Goal: Information Seeking & Learning: Find specific fact

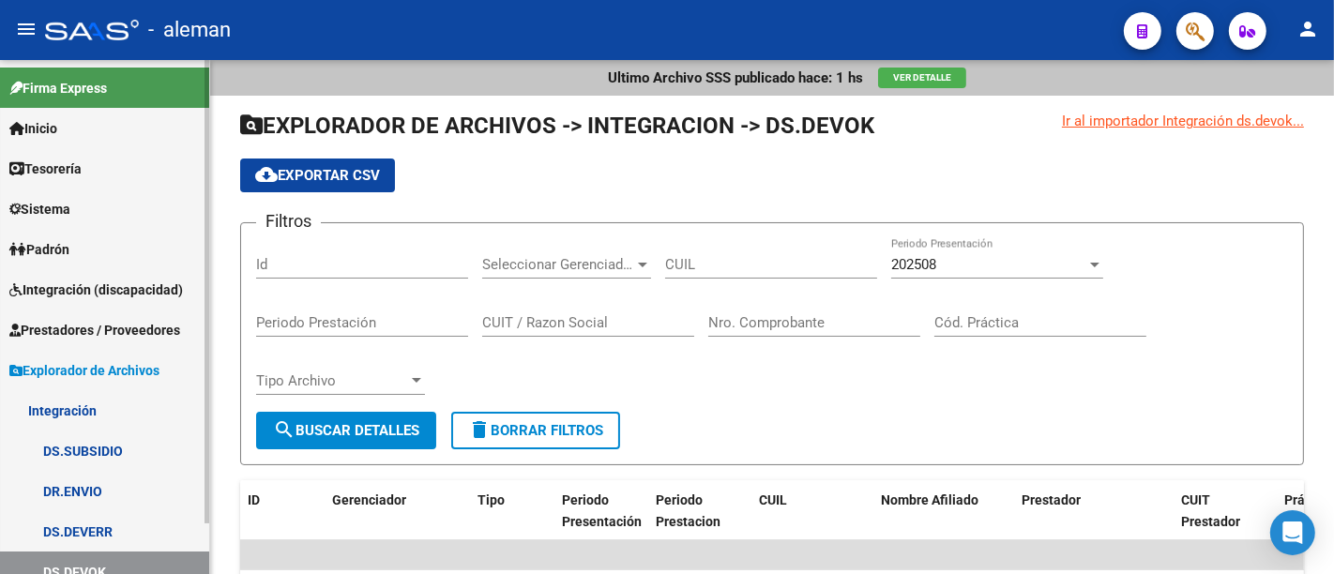
click at [104, 331] on span "Prestadores / Proveedores" at bounding box center [94, 330] width 171 height 21
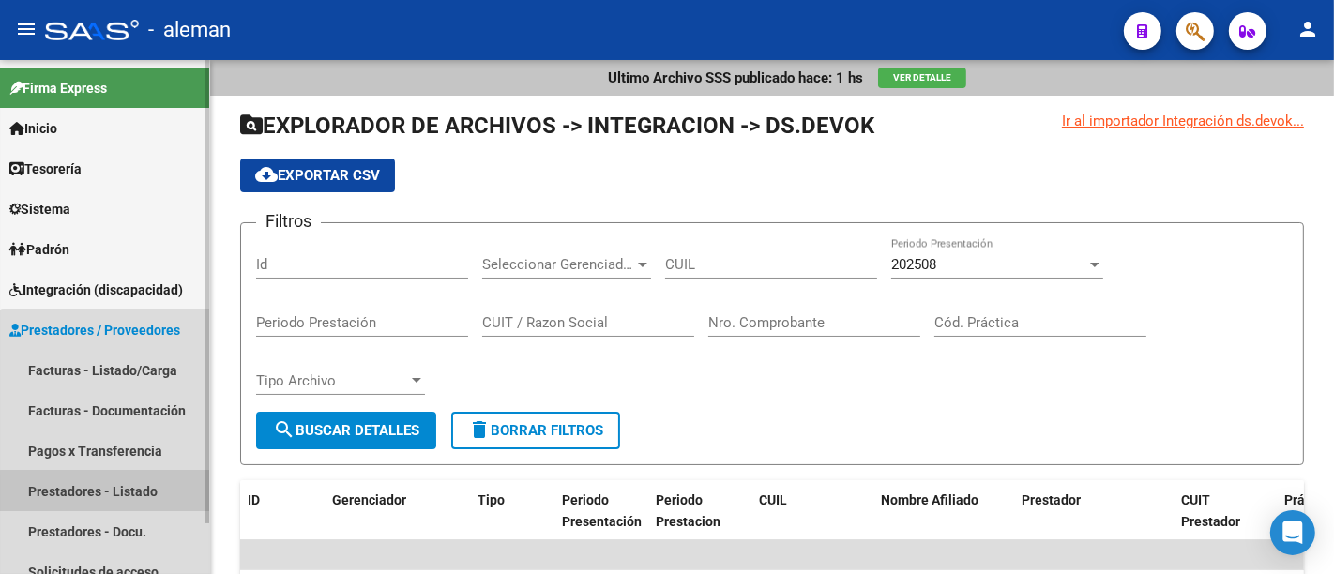
click at [110, 494] on link "Prestadores - Listado" at bounding box center [104, 491] width 209 height 40
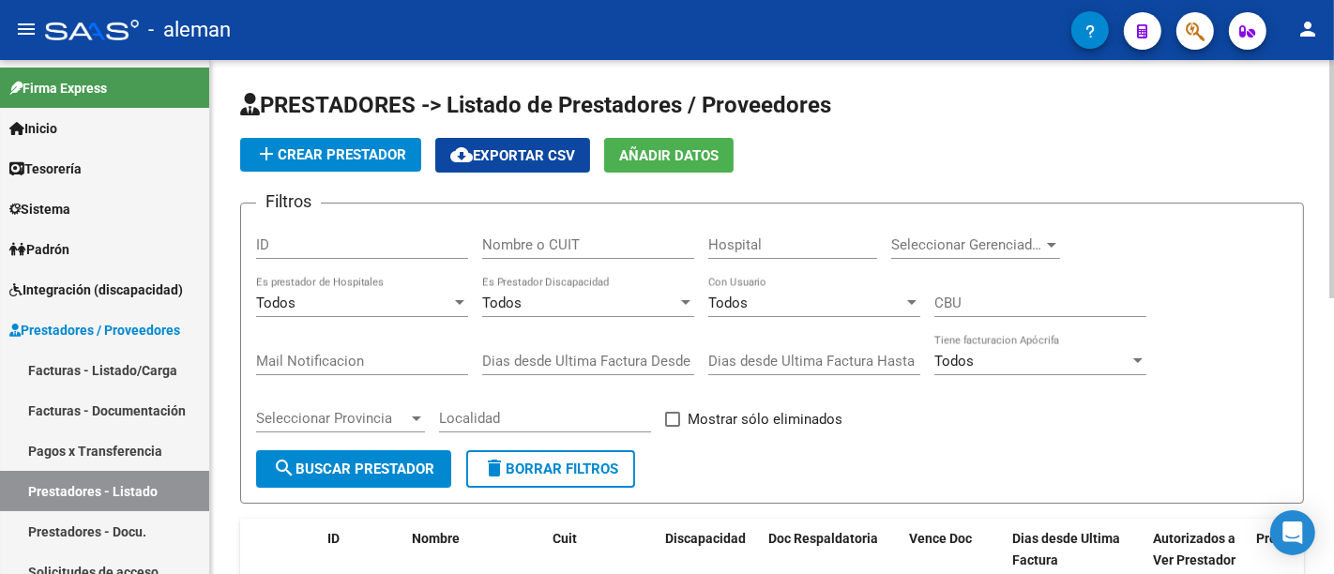
click at [547, 246] on input "Nombre o CUIT" at bounding box center [588, 244] width 212 height 17
paste input "30711517231"
click at [547, 246] on input "30711517231" at bounding box center [588, 244] width 212 height 17
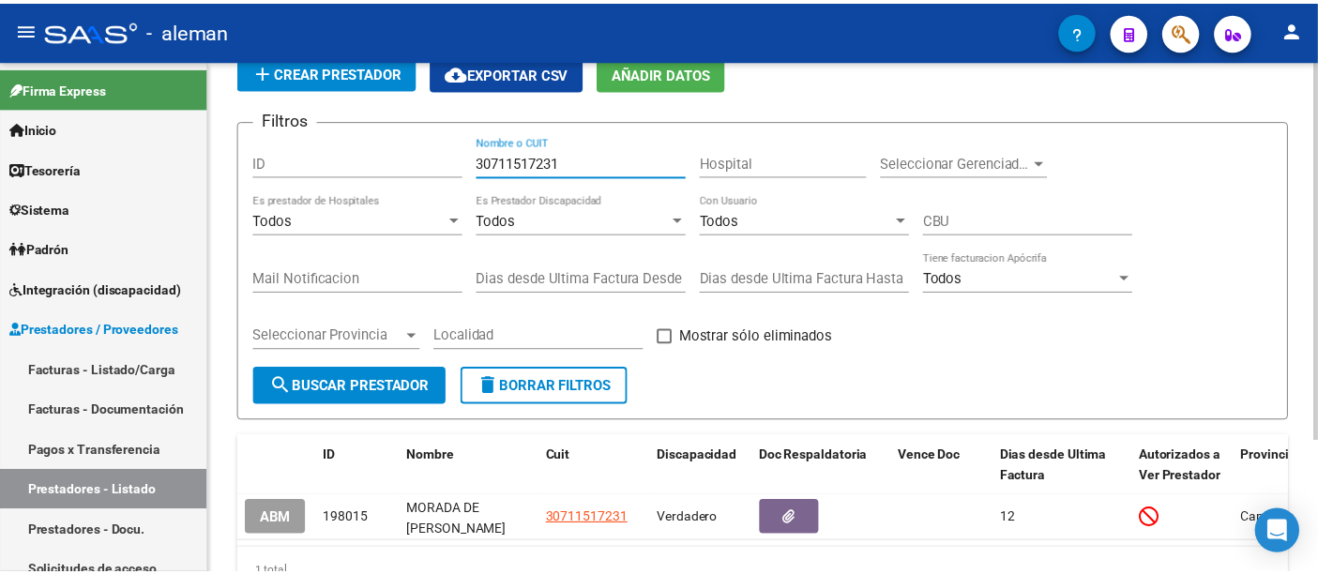
scroll to position [179, 0]
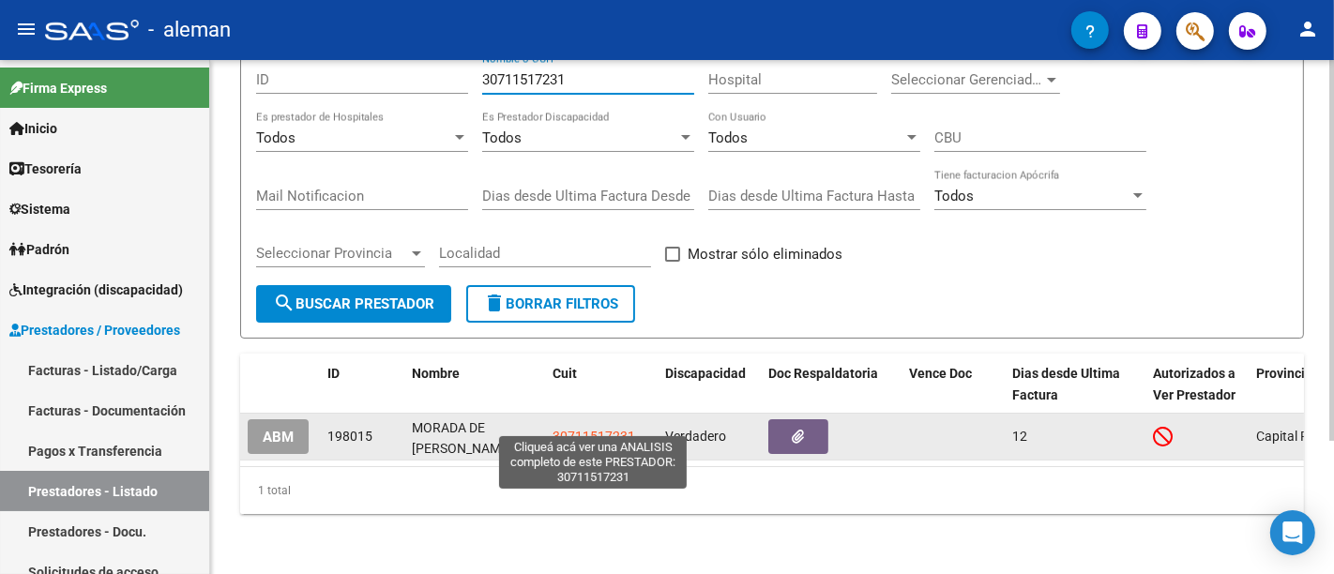
type input "30711517231"
click at [579, 429] on span "30711517231" at bounding box center [593, 436] width 83 height 15
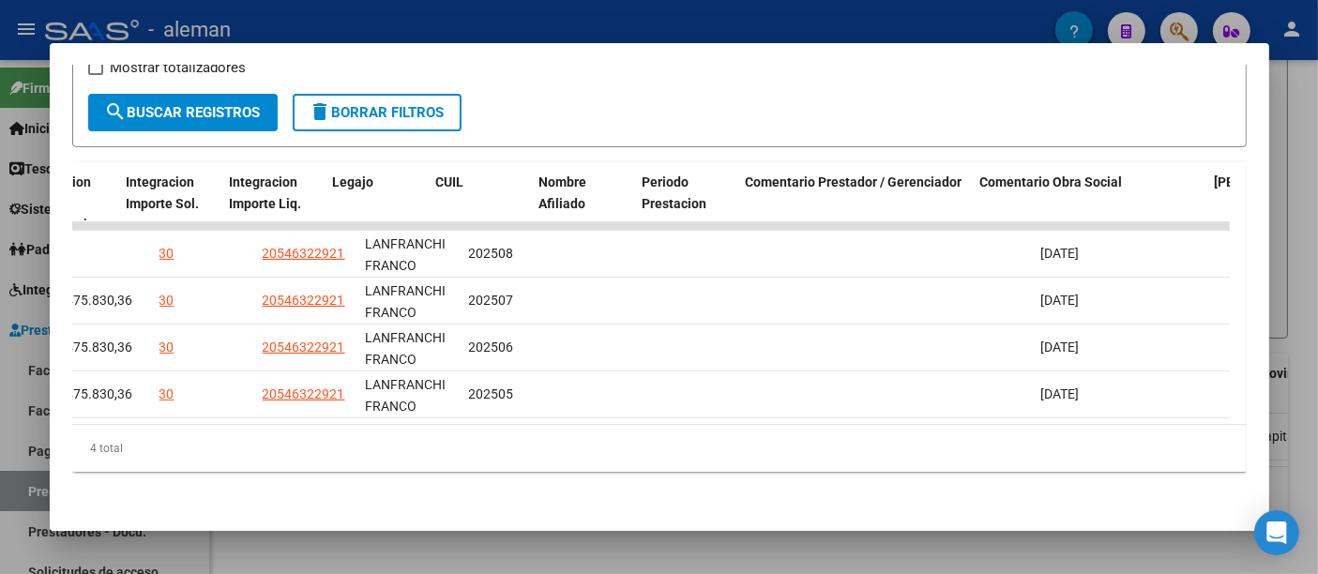
scroll to position [0, 0]
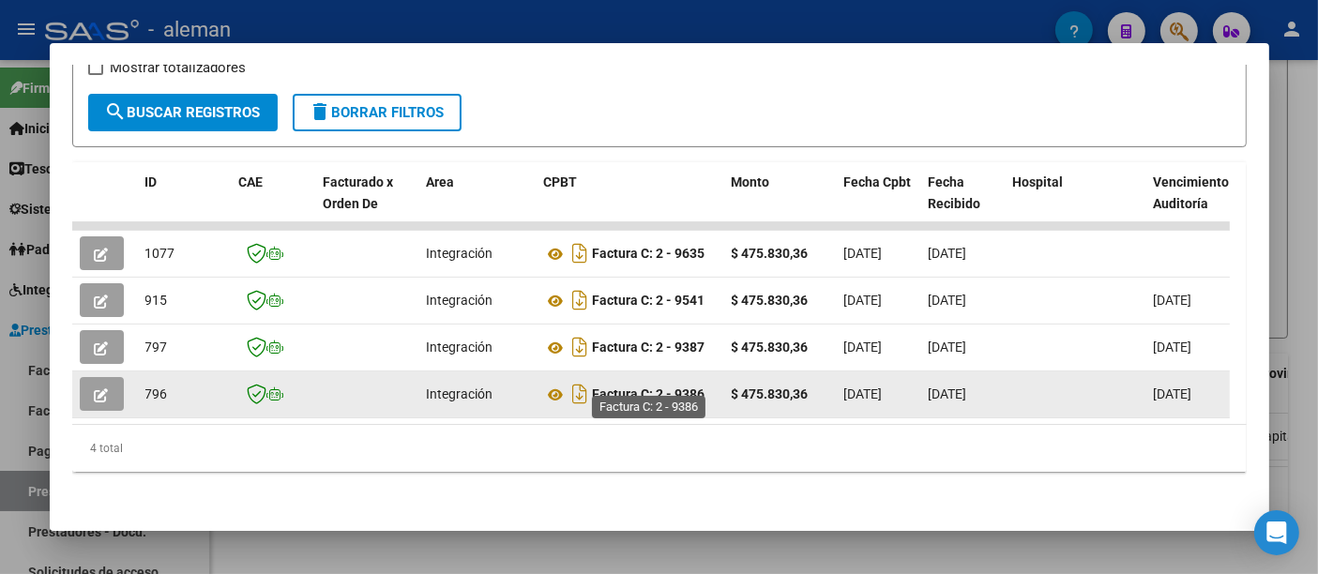
drag, startPoint x: 658, startPoint y: 382, endPoint x: 591, endPoint y: 382, distance: 67.5
click at [591, 382] on div "Factura C: 2 - 9386" at bounding box center [630, 394] width 173 height 30
copy div "Factura C: 2 - 9386"
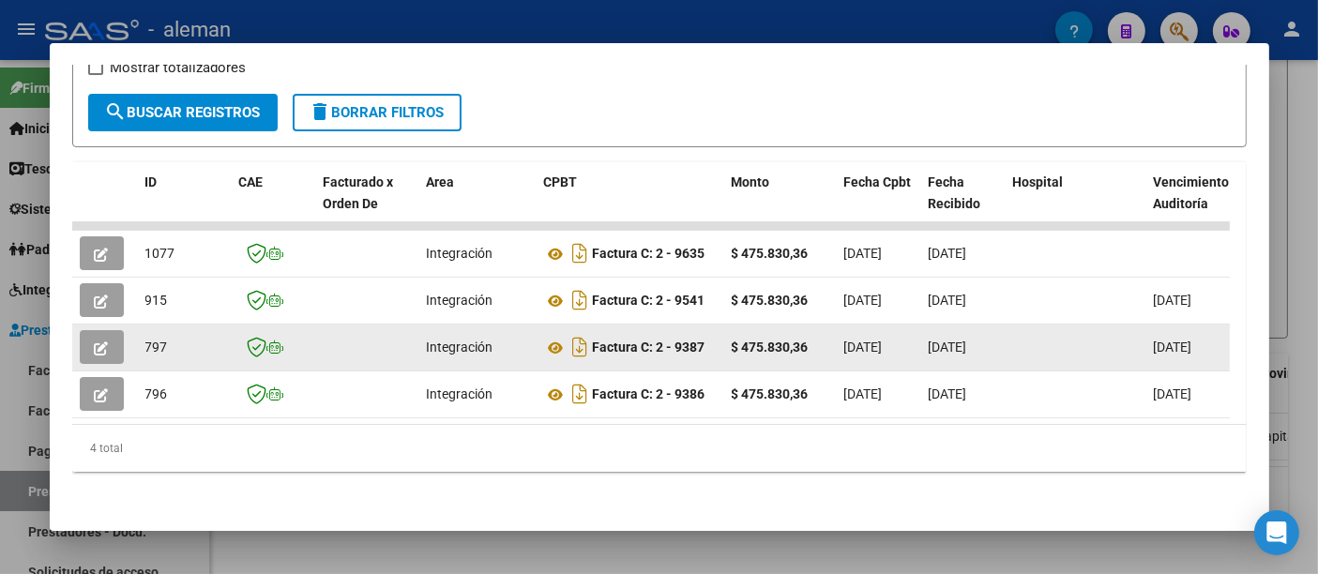
drag, startPoint x: 714, startPoint y: 338, endPoint x: 592, endPoint y: 344, distance: 122.1
click at [592, 344] on div "Factura C: 2 - 9387" at bounding box center [630, 347] width 173 height 30
copy strong "Factura C: 2 - 9387"
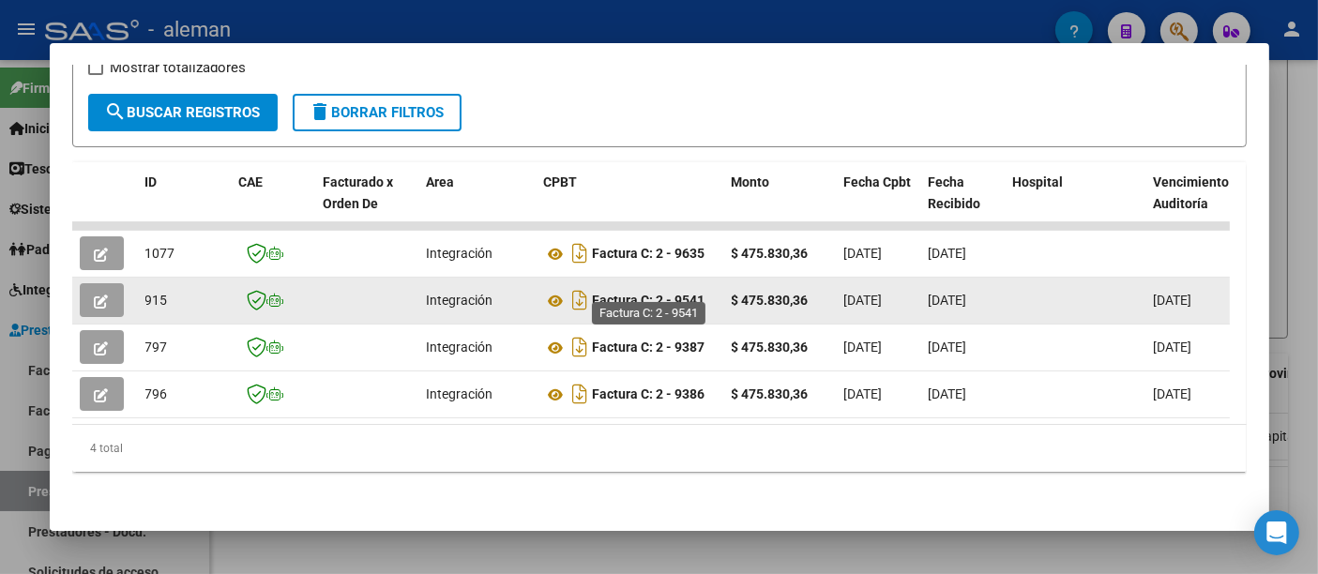
drag, startPoint x: 686, startPoint y: 285, endPoint x: 594, endPoint y: 285, distance: 91.9
click at [594, 294] on strong "Factura C: 2 - 9541" at bounding box center [649, 301] width 113 height 15
copy strong "Factura C: 2 - 9541"
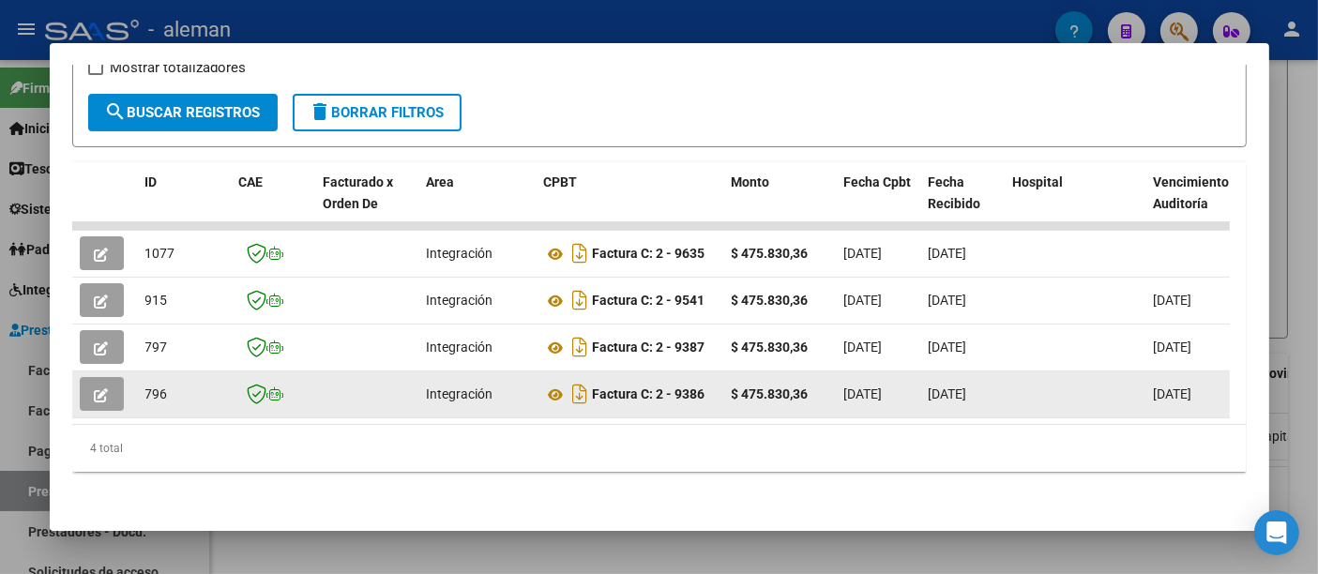
click at [105, 388] on icon "button" at bounding box center [102, 395] width 14 height 14
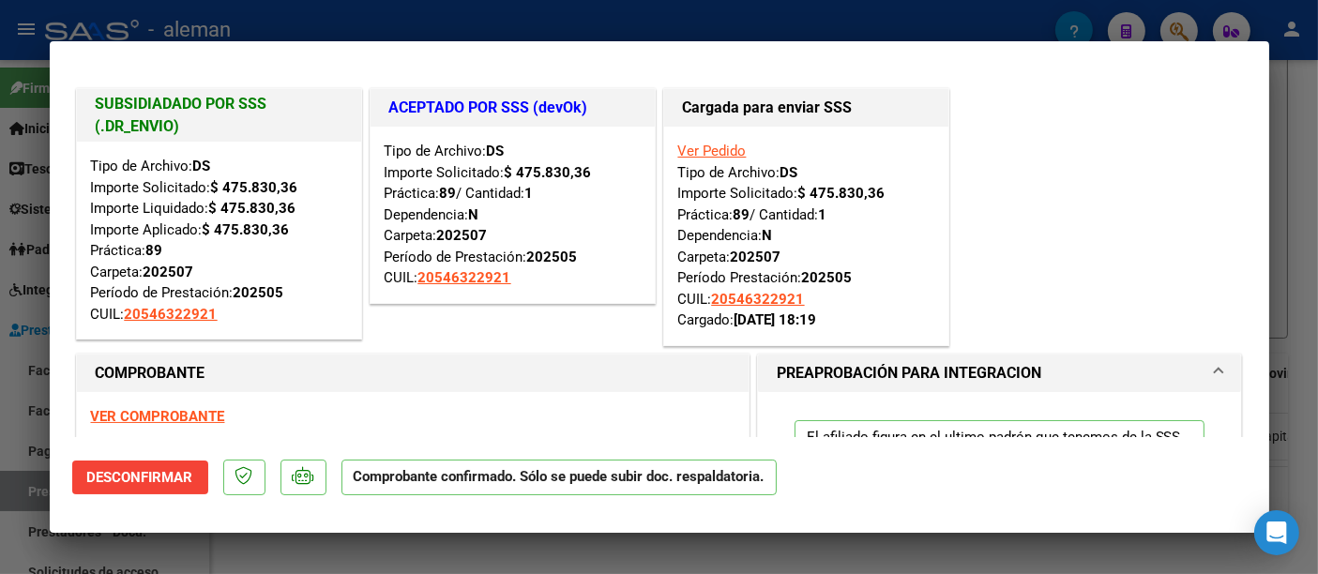
click at [1302, 166] on div at bounding box center [659, 287] width 1318 height 574
type input "$ 0,00"
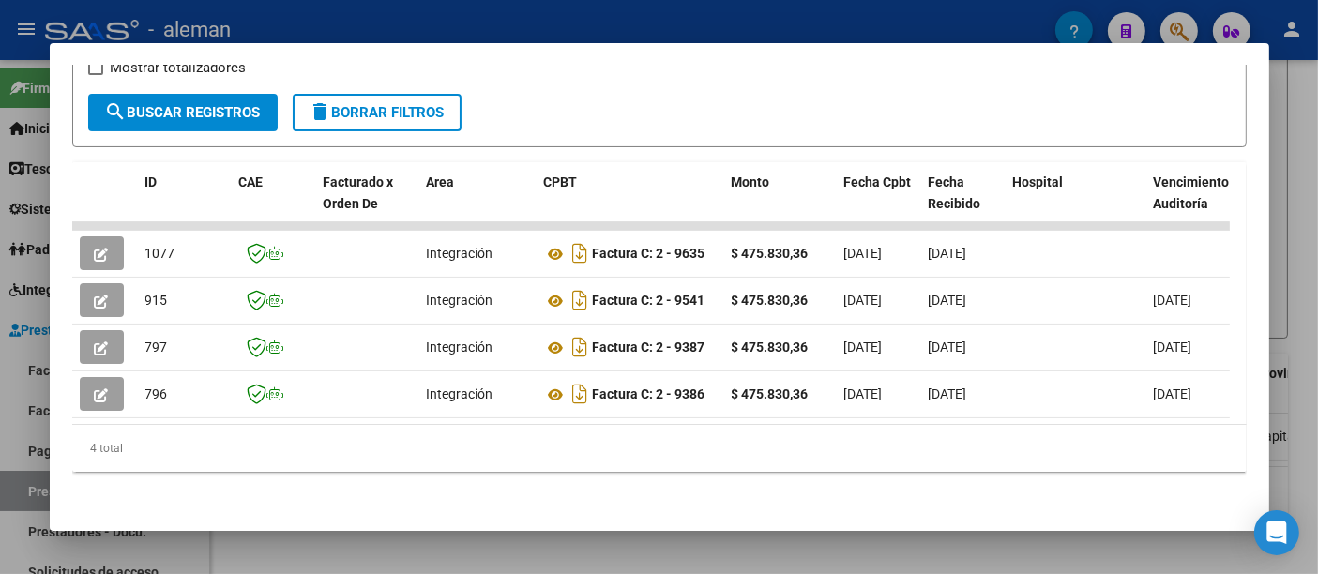
click at [1290, 135] on div at bounding box center [659, 287] width 1318 height 574
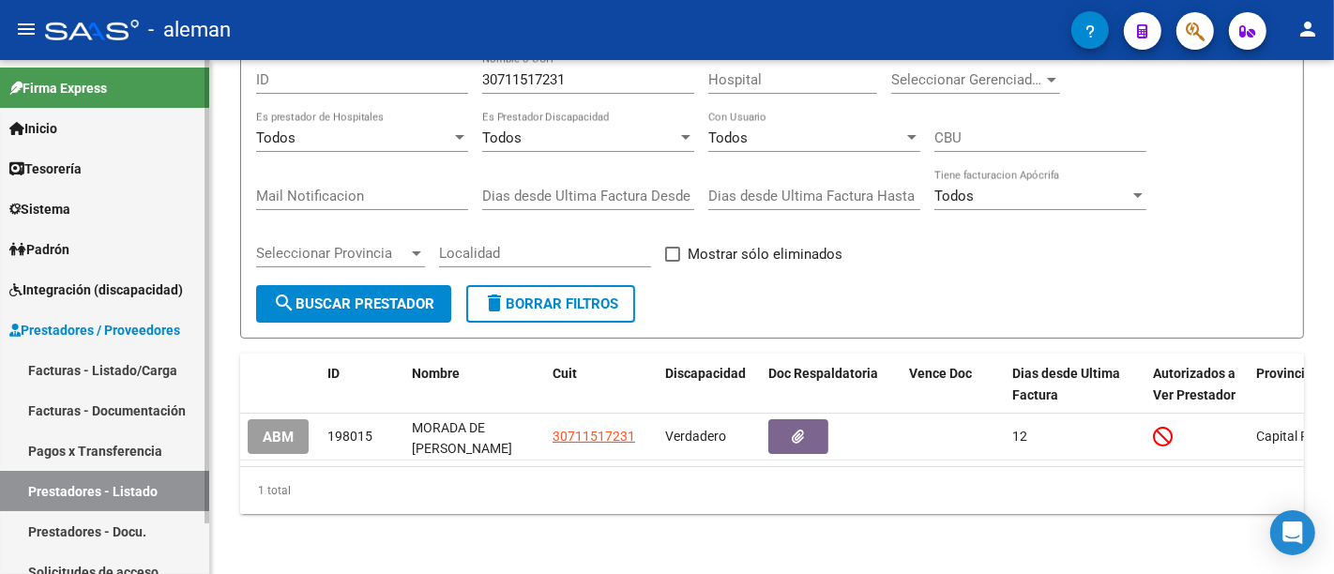
click at [96, 295] on span "Integración (discapacidad)" at bounding box center [95, 289] width 173 height 21
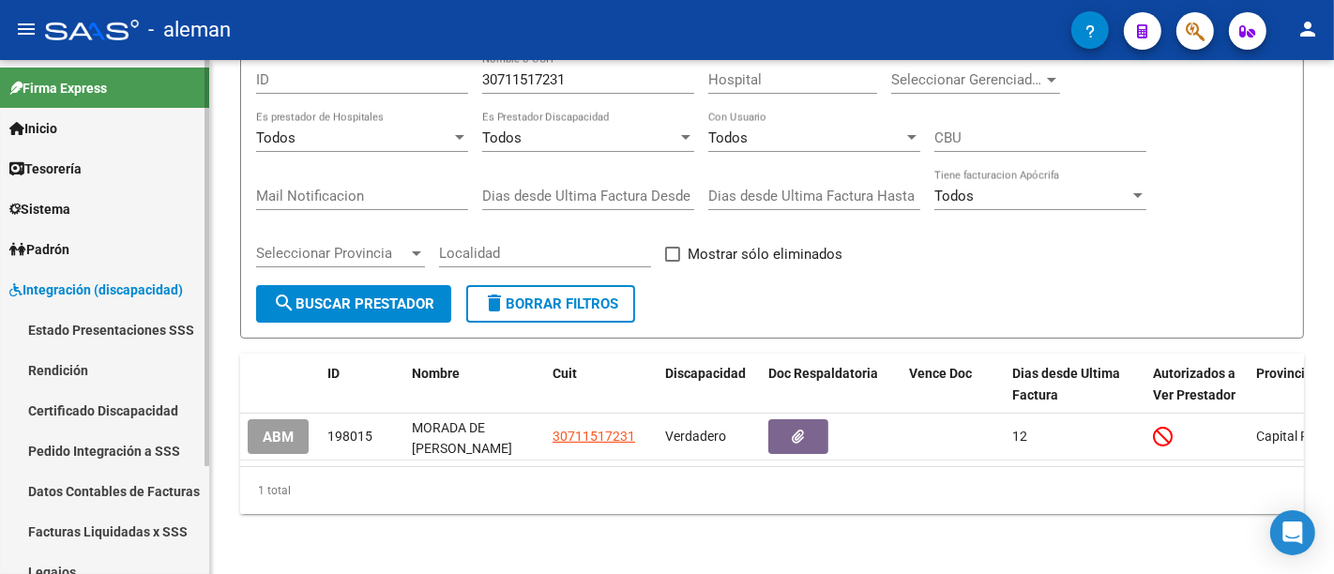
click at [35, 283] on span "Integración (discapacidad)" at bounding box center [95, 289] width 173 height 21
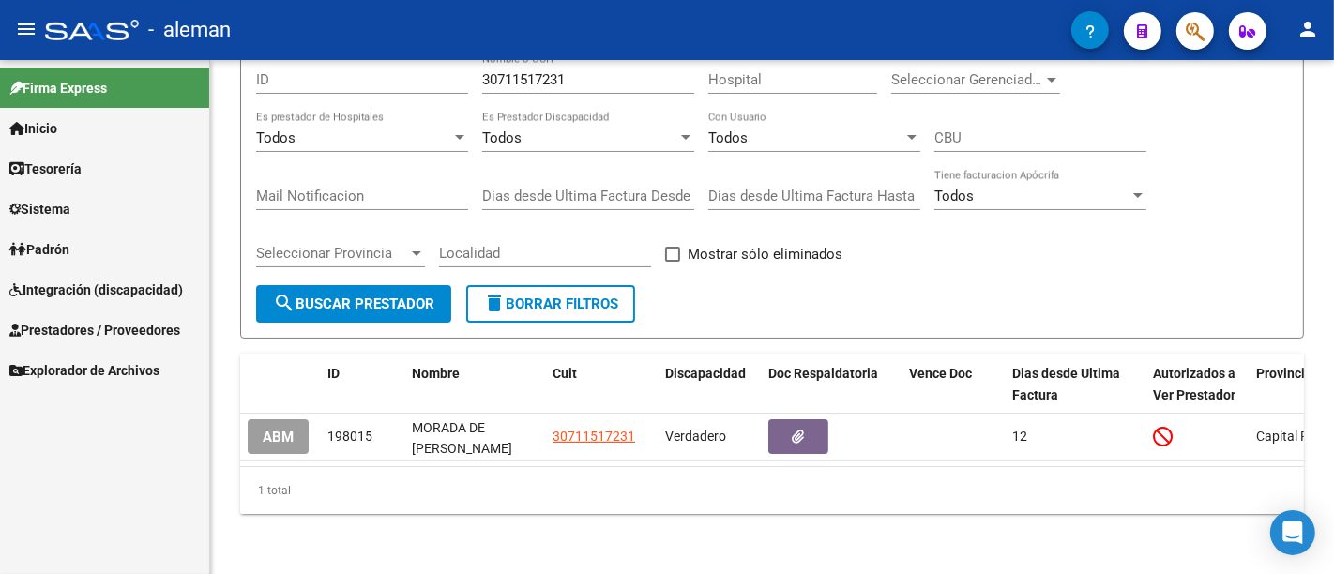
click at [101, 320] on span "Prestadores / Proveedores" at bounding box center [94, 330] width 171 height 21
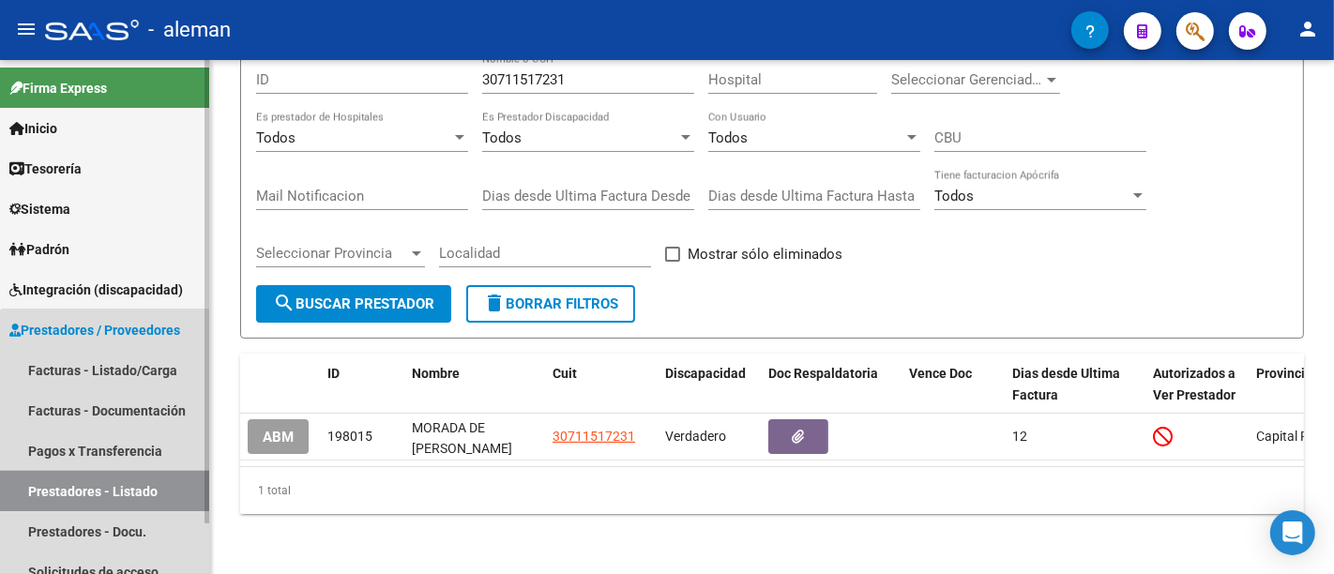
click at [147, 480] on link "Prestadores - Listado" at bounding box center [104, 491] width 209 height 40
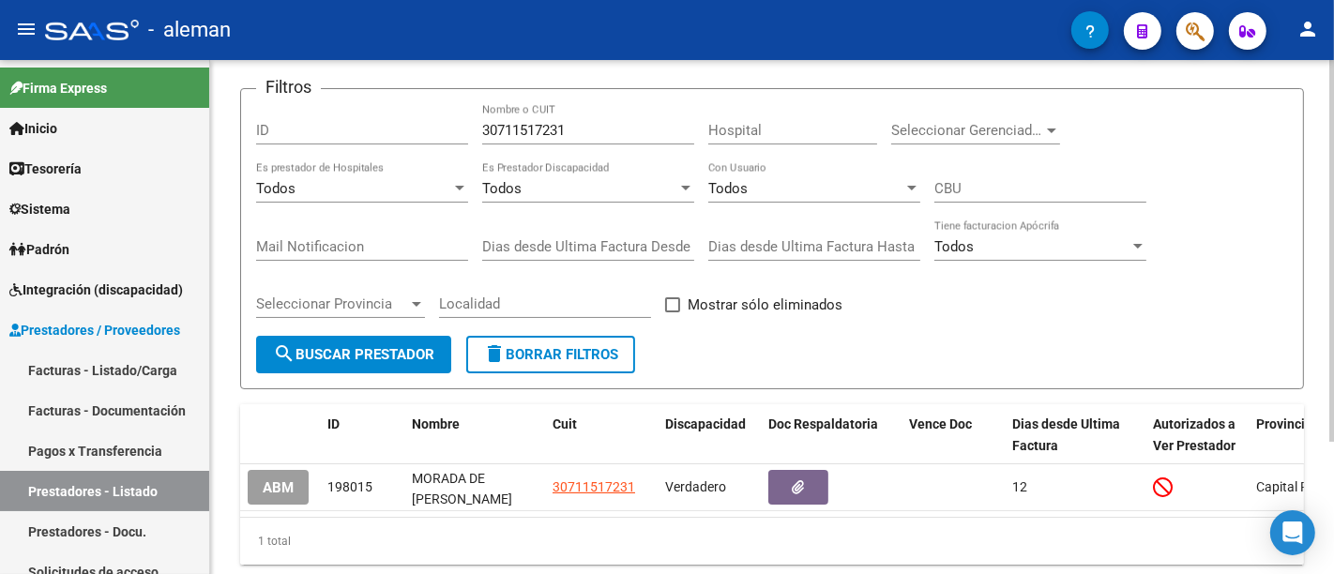
scroll to position [75, 0]
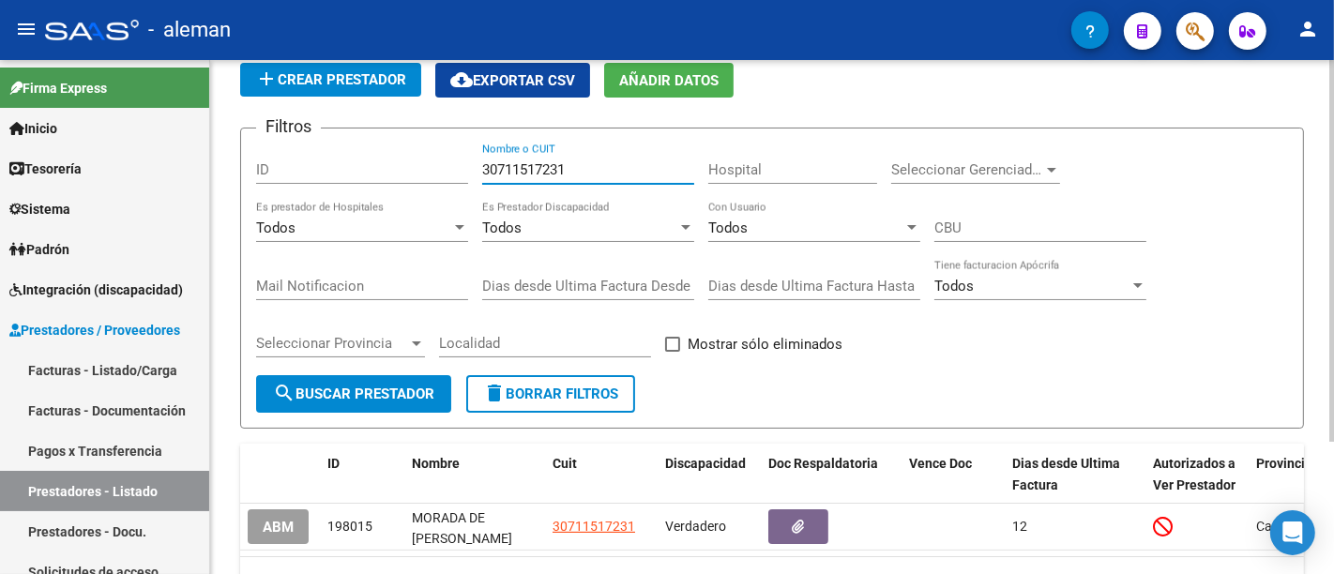
drag, startPoint x: 594, startPoint y: 162, endPoint x: 420, endPoint y: 164, distance: 173.5
click at [420, 164] on div "Filtros ID 30711517231 Nombre o CUIT Hospital Seleccionar Gerenciador Seleccion…" at bounding box center [772, 259] width 1032 height 232
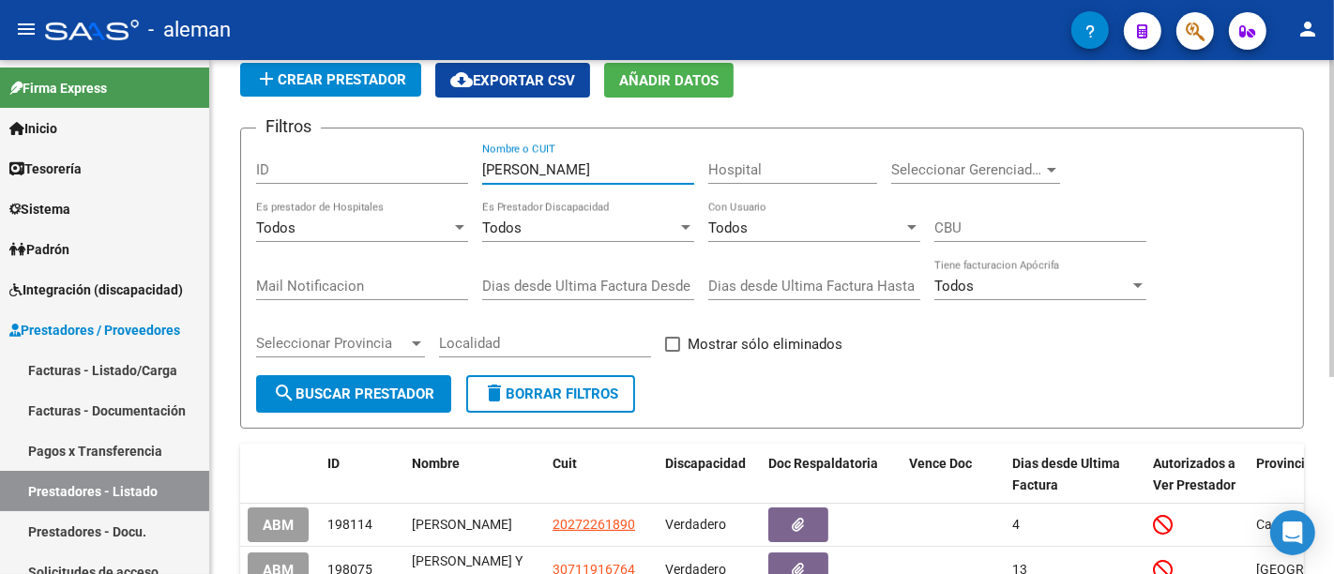
type input "[PERSON_NAME]"
drag, startPoint x: 417, startPoint y: 164, endPoint x: 537, endPoint y: 158, distance: 120.2
click at [537, 158] on div "Filtros ID alvarez Nombre o CUIT Hospital Seleccionar Gerenciador Seleccionar G…" at bounding box center [772, 259] width 1032 height 232
drag, startPoint x: 537, startPoint y: 158, endPoint x: 324, endPoint y: 398, distance: 320.8
click at [324, 398] on form "Filtros ID alvarez Nombre o CUIT Hospital Seleccionar Gerenciador Seleccionar G…" at bounding box center [771, 278] width 1063 height 301
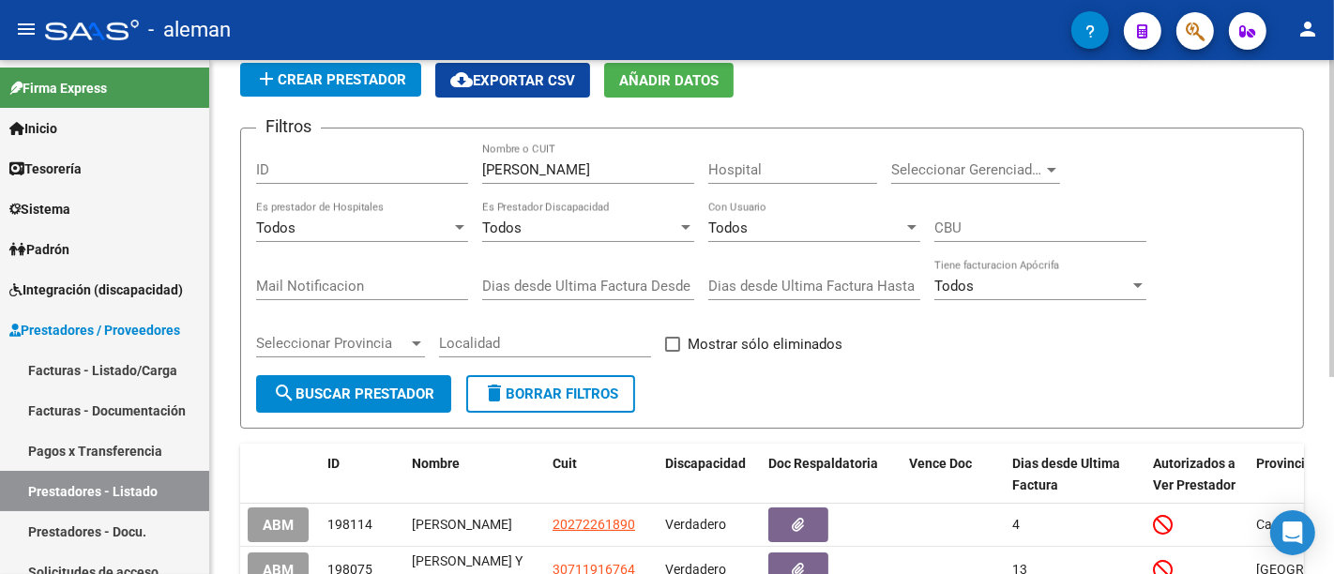
click at [1140, 399] on form "Filtros ID alvarez Nombre o CUIT Hospital Seleccionar Gerenciador Seleccionar G…" at bounding box center [771, 278] width 1063 height 301
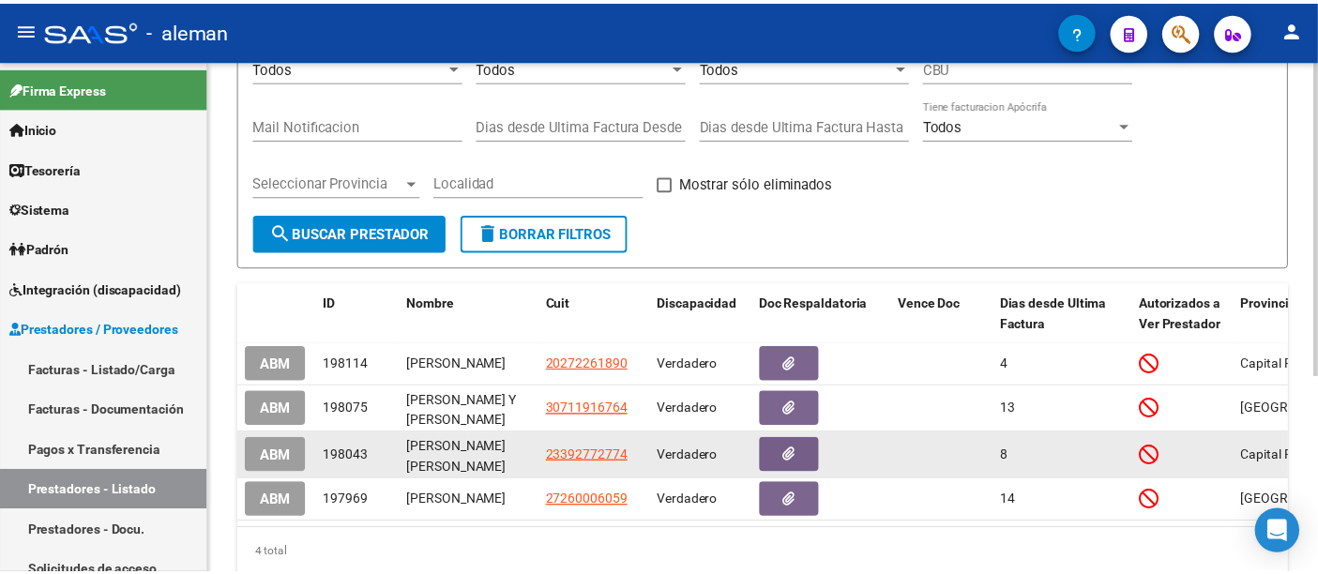
scroll to position [283, 0]
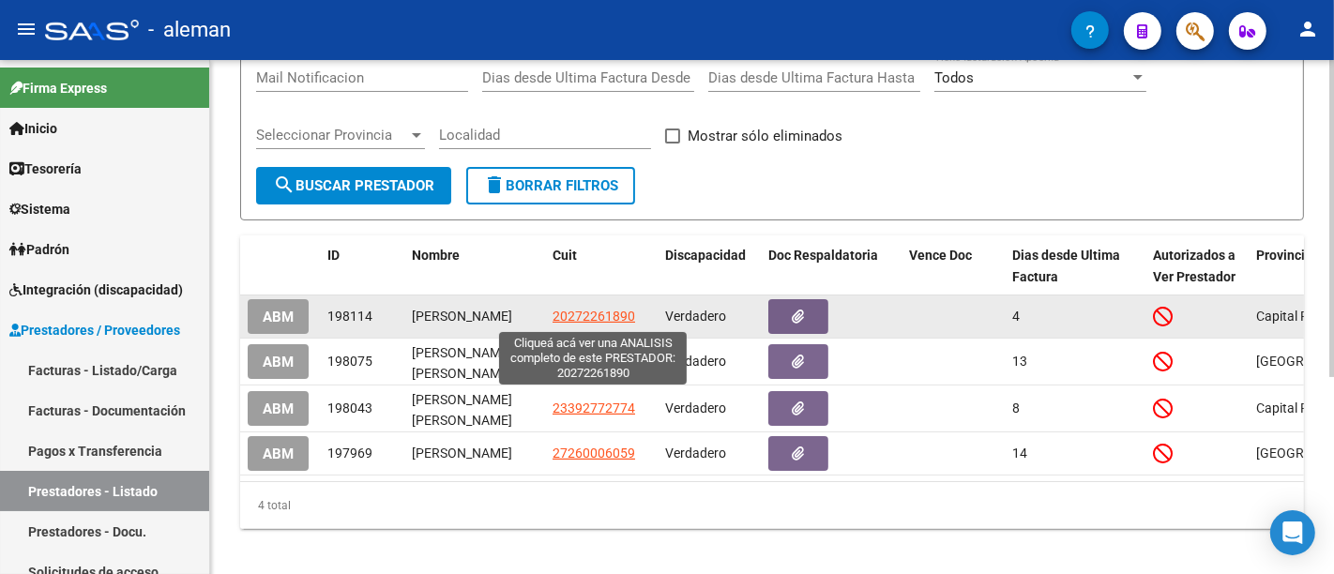
click at [584, 317] on span "20272261890" at bounding box center [593, 316] width 83 height 15
type textarea "20272261890"
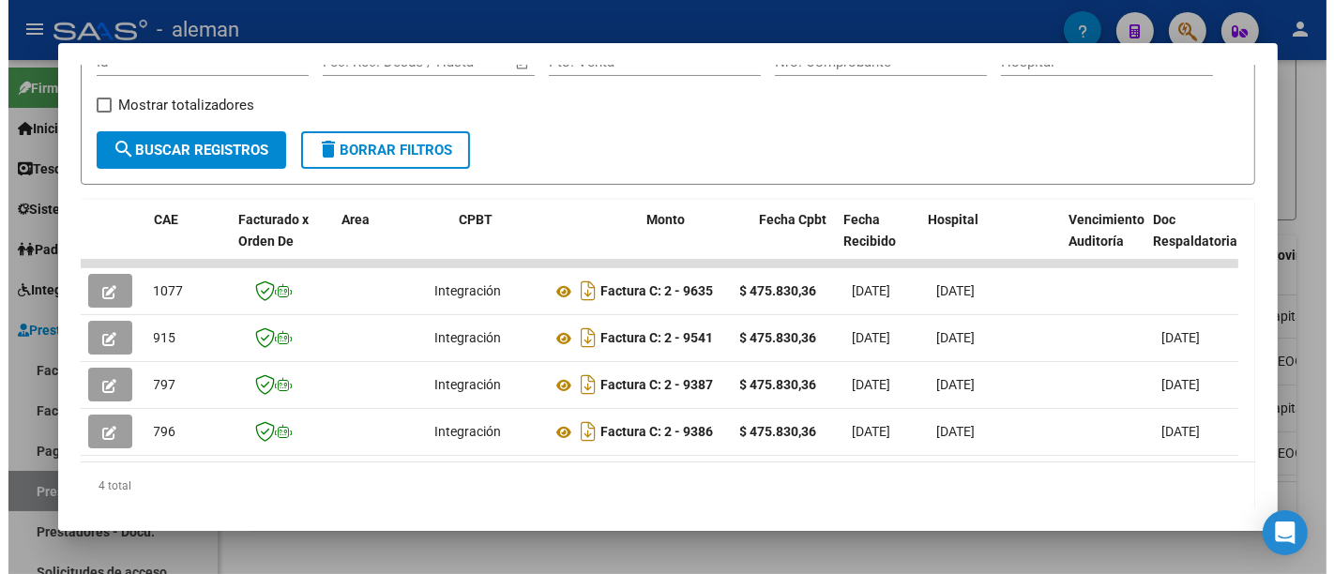
scroll to position [0, 138]
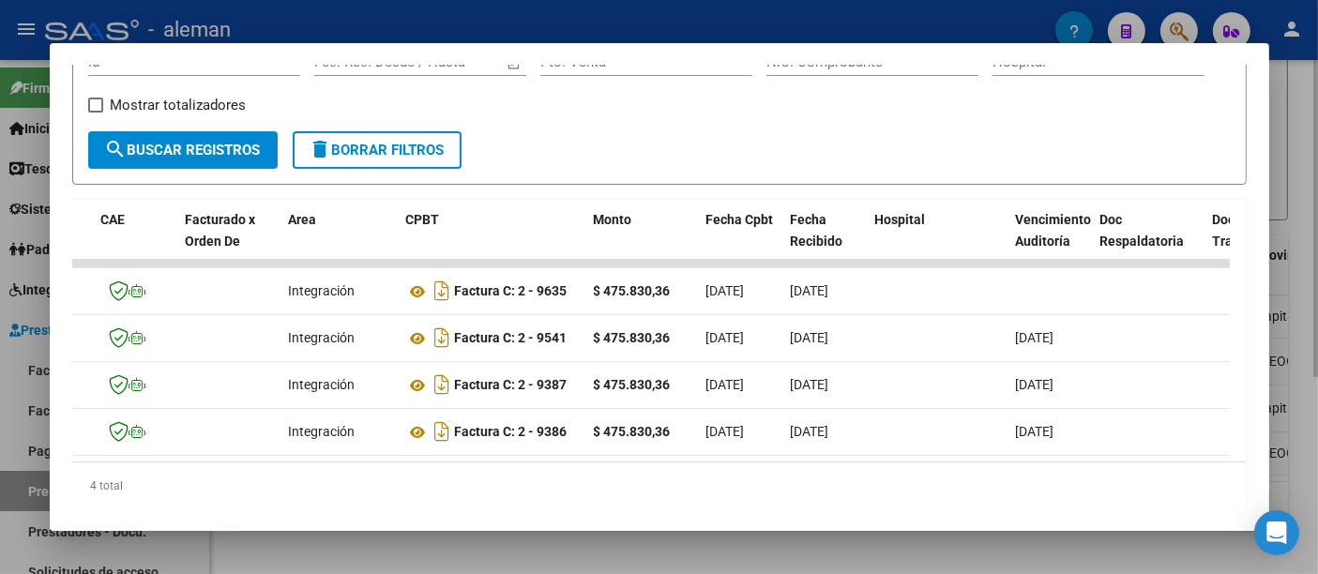
click at [1296, 100] on div at bounding box center [659, 287] width 1318 height 574
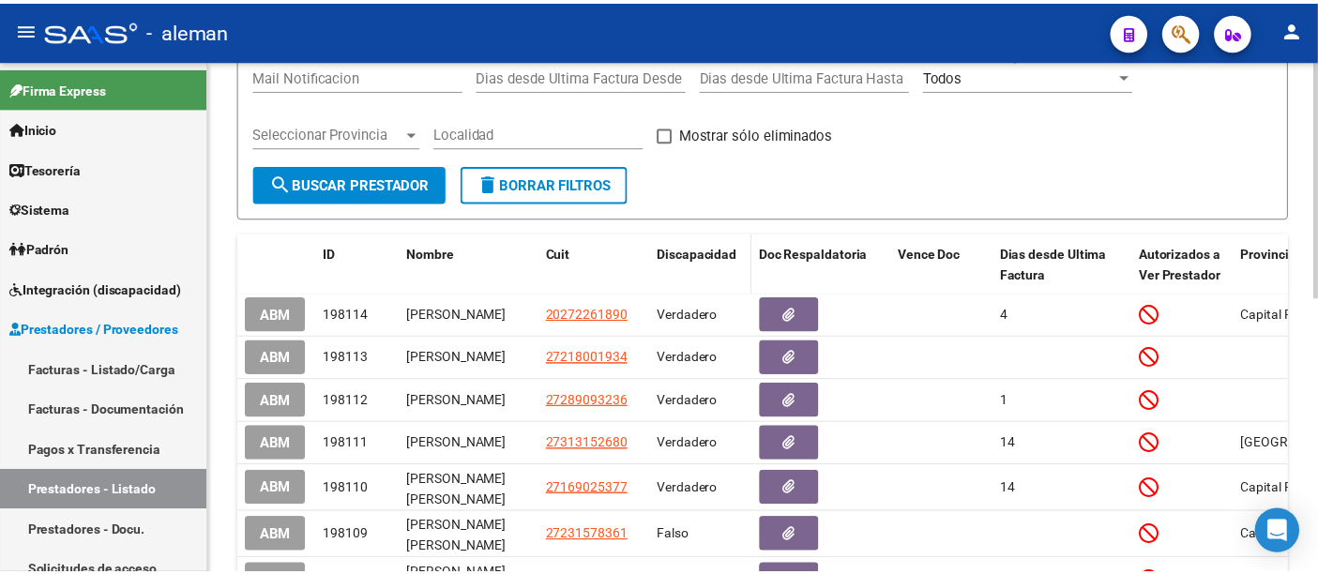
scroll to position [208, 0]
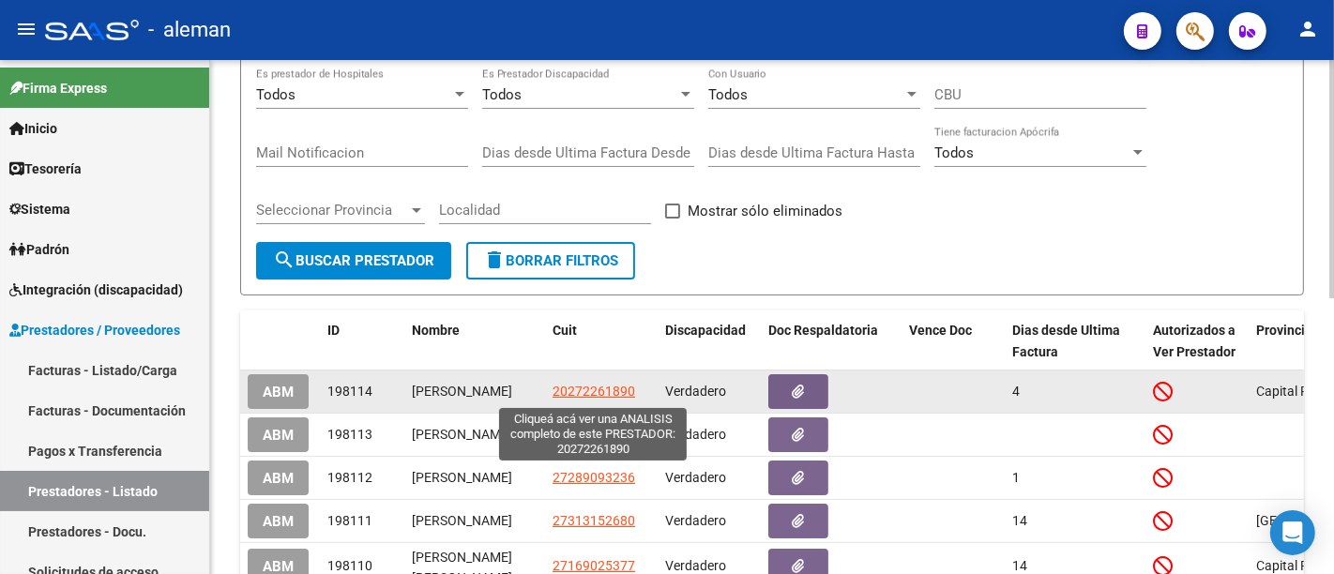
click at [617, 389] on span "20272261890" at bounding box center [593, 391] width 83 height 15
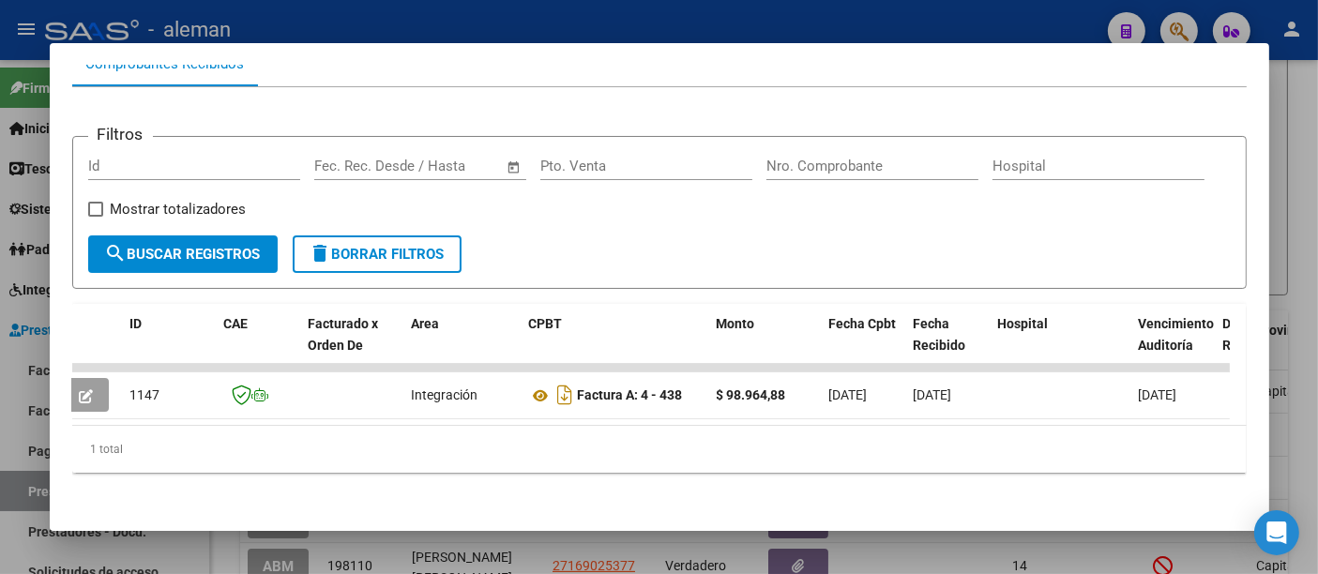
scroll to position [0, 120]
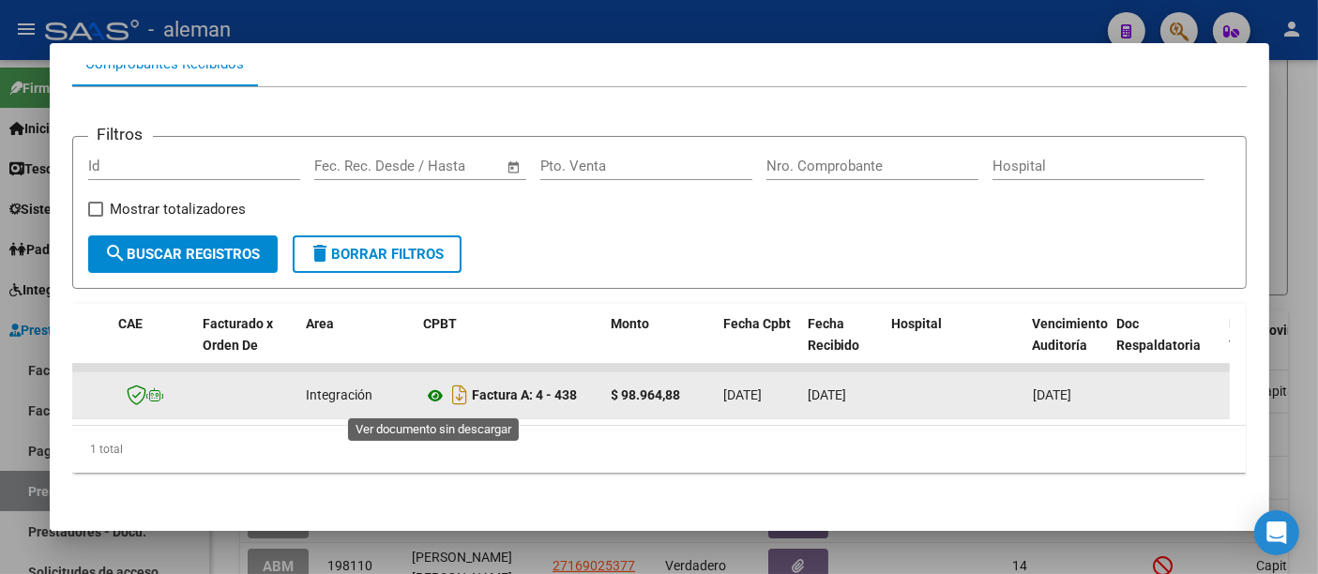
click at [431, 395] on icon at bounding box center [436, 395] width 24 height 23
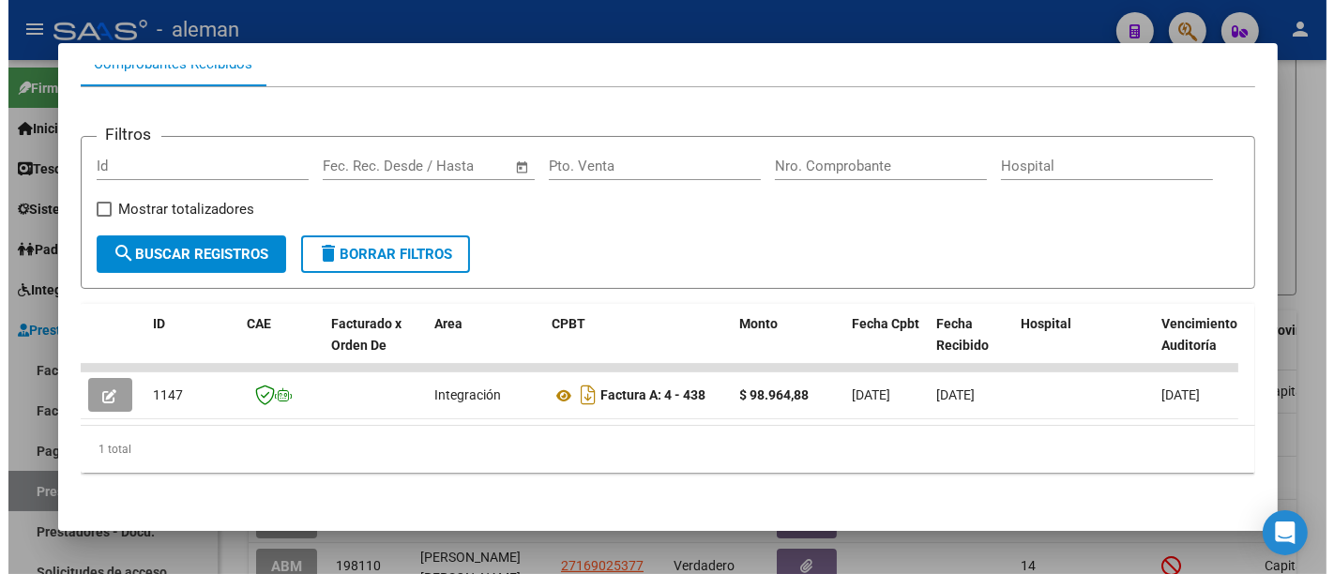
scroll to position [0, 105]
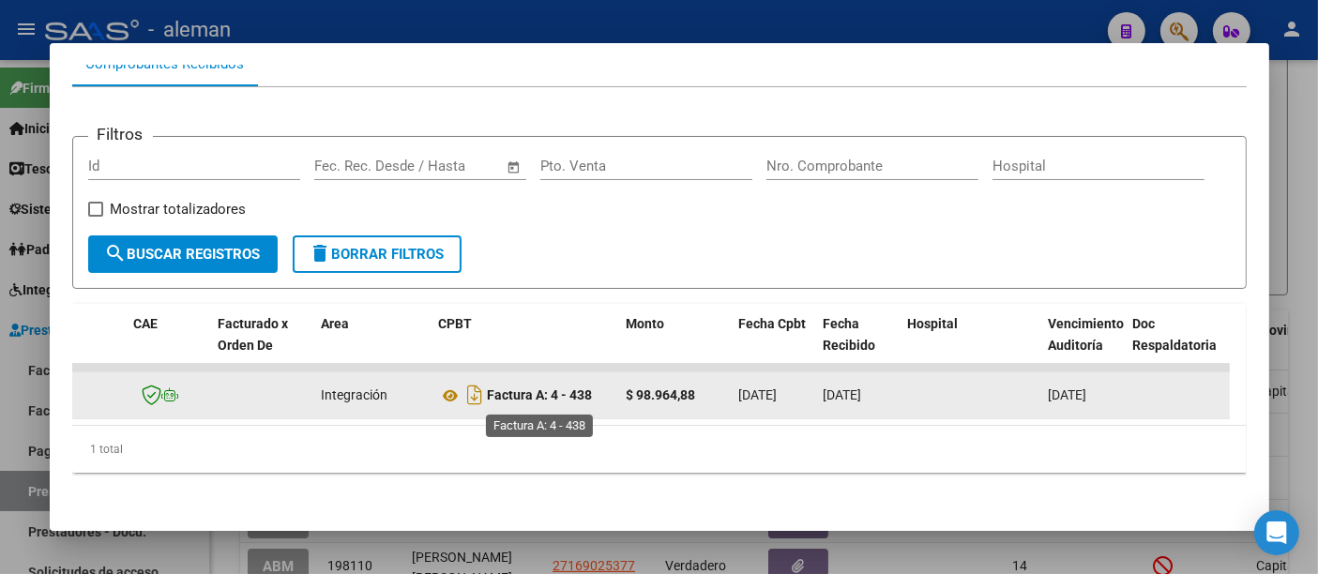
drag, startPoint x: 567, startPoint y: 405, endPoint x: 490, endPoint y: 405, distance: 77.8
click at [489, 405] on div "Factura A: 4 - 438" at bounding box center [525, 395] width 173 height 30
copy strong "Factura A: 4 - 438"
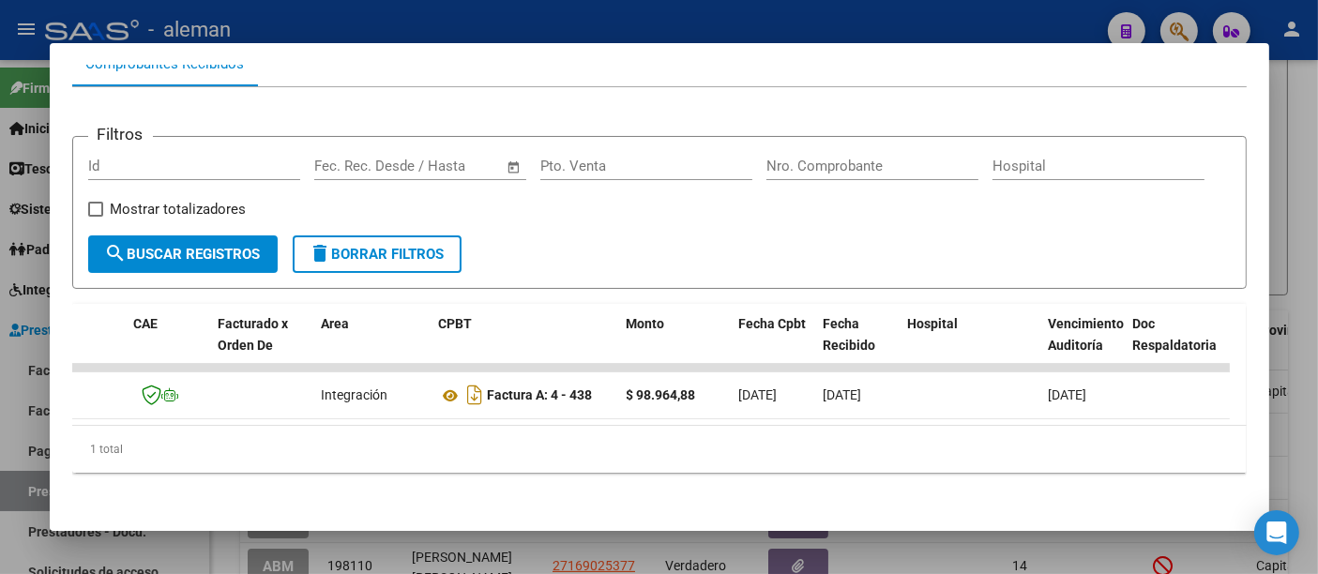
click at [1291, 163] on div at bounding box center [659, 287] width 1318 height 574
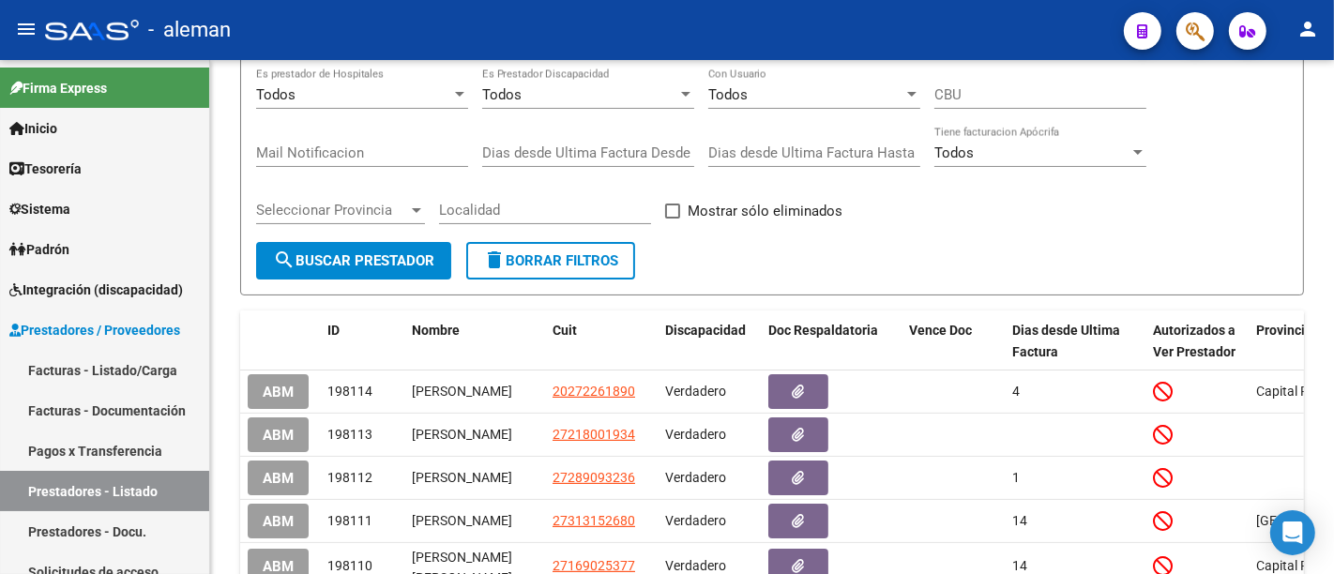
click at [323, 25] on div "- aleman" at bounding box center [576, 29] width 1063 height 41
drag, startPoint x: 554, startPoint y: 98, endPoint x: 445, endPoint y: 98, distance: 109.7
click at [445, 98] on div "Filtros ID Nombre o CUIT Hospital Seleccionar Gerenciador Seleccionar Gerenciad…" at bounding box center [772, 126] width 1032 height 232
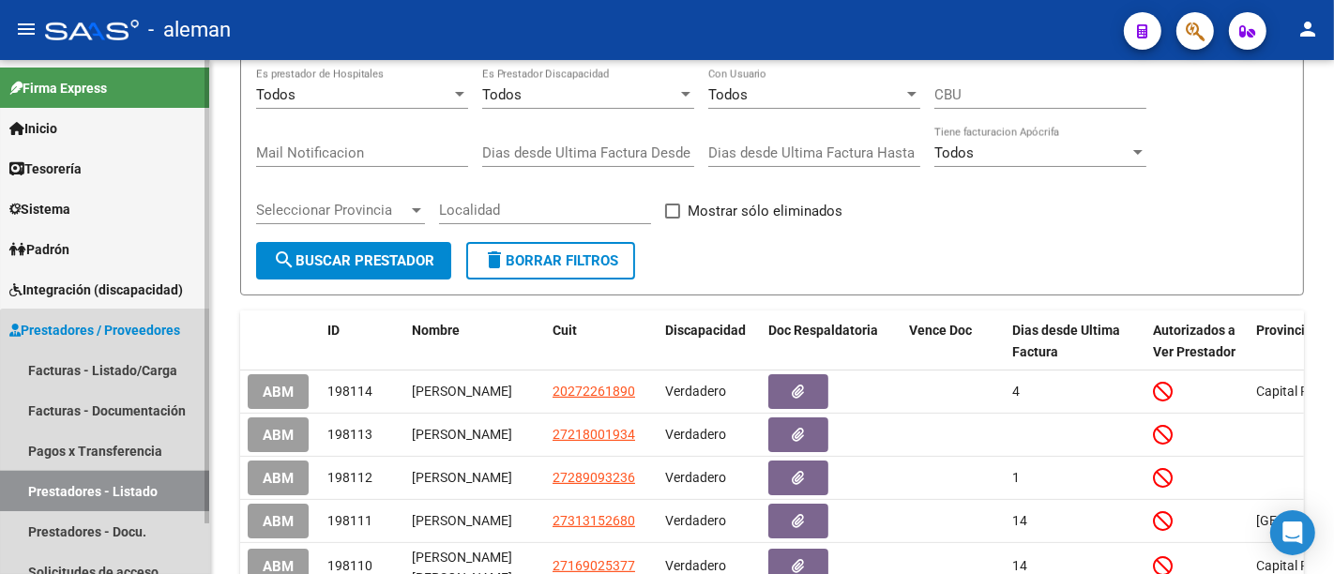
click at [120, 481] on link "Prestadores - Listado" at bounding box center [104, 491] width 209 height 40
click at [126, 459] on link "Pagos x Transferencia" at bounding box center [104, 450] width 209 height 40
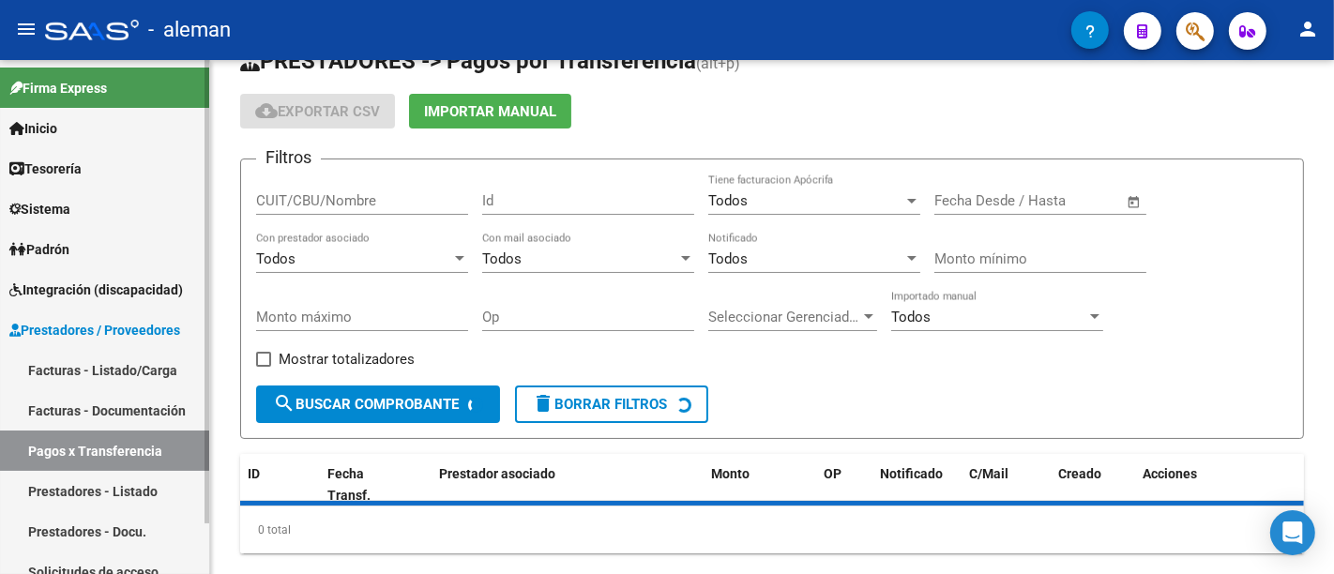
click at [131, 489] on link "Prestadores - Listado" at bounding box center [104, 491] width 209 height 40
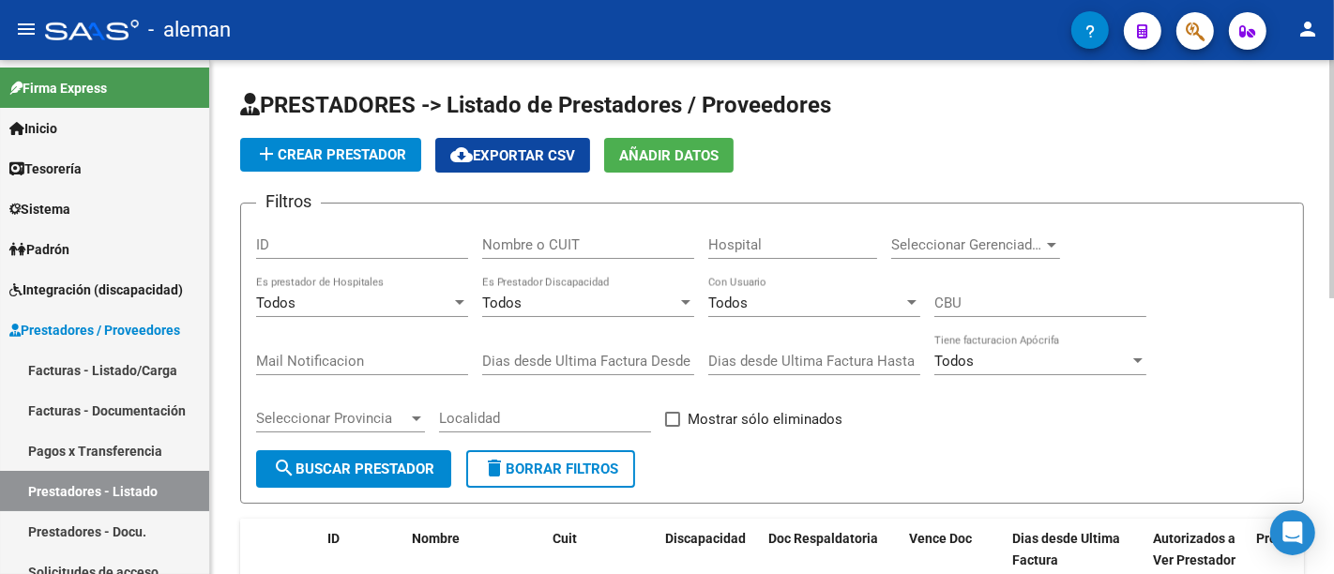
click at [544, 249] on input "Nombre o CUIT" at bounding box center [588, 244] width 212 height 17
type input "a"
type input "candas"
click at [404, 460] on div "PRESTADORES -> Listado de Prestadores / Proveedores add Crear Prestador cloud_d…" at bounding box center [771, 382] width 1063 height 585
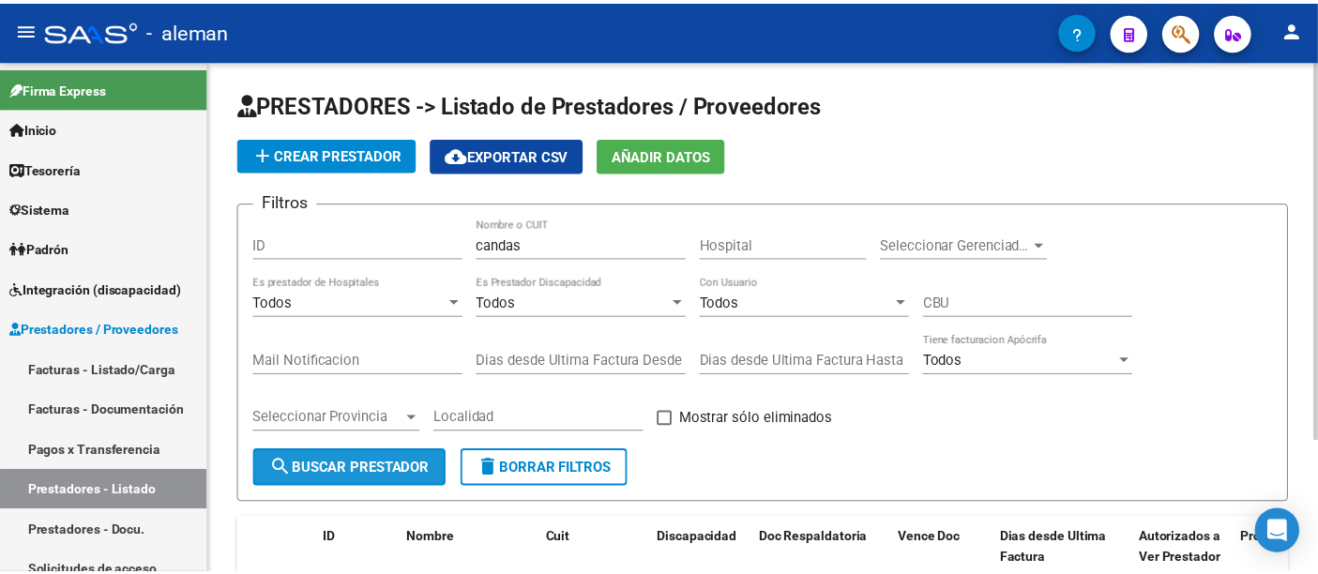
scroll to position [179, 0]
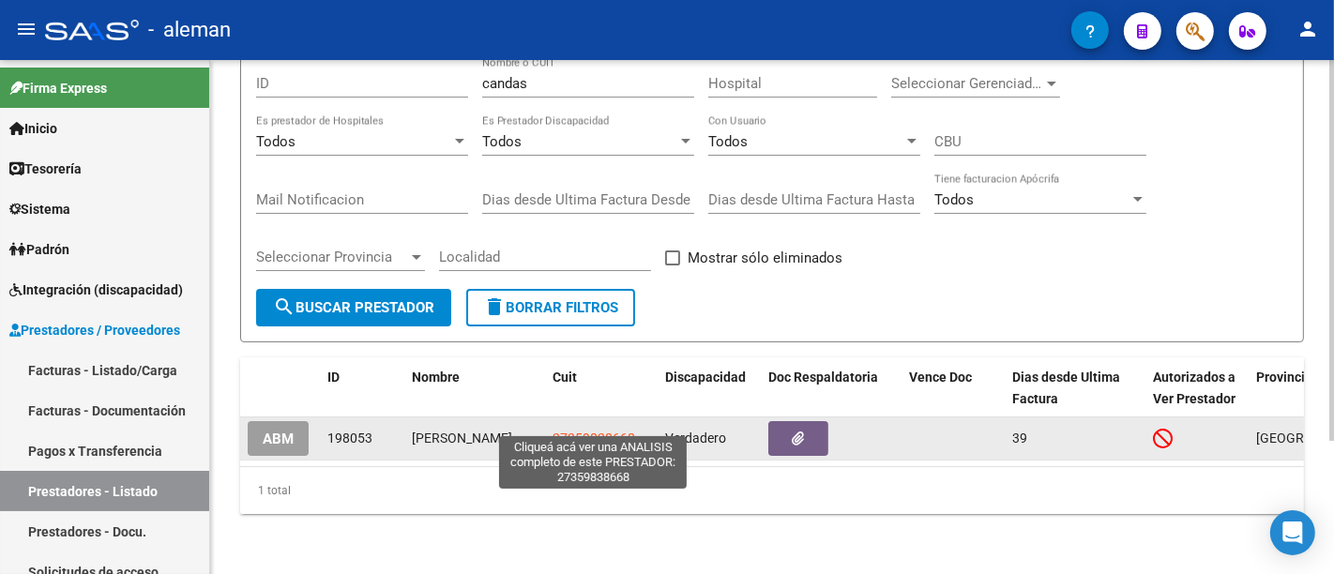
click at [599, 430] on span "27359838668" at bounding box center [593, 437] width 83 height 15
type textarea "27359838668"
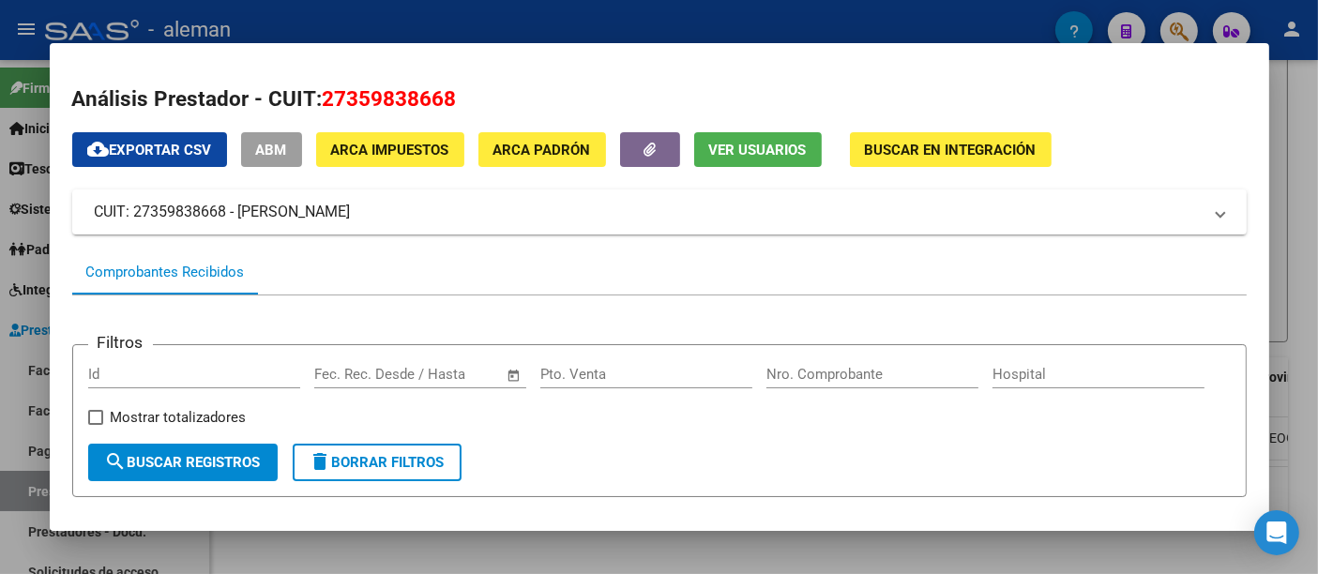
click at [1297, 191] on div at bounding box center [659, 287] width 1318 height 574
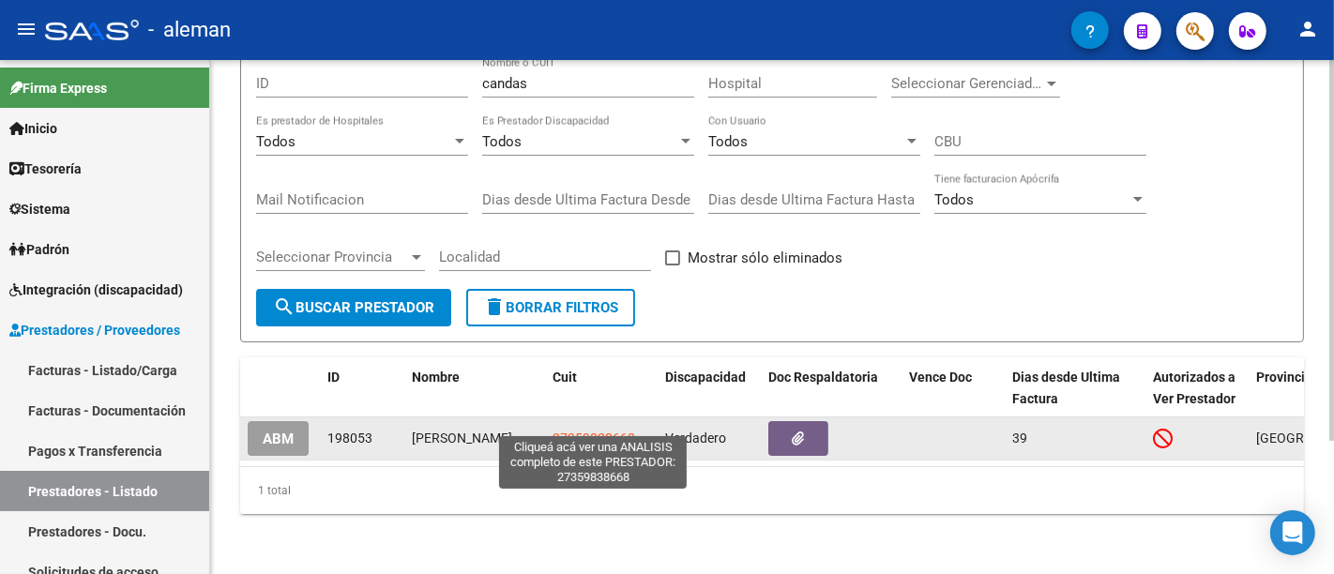
click at [576, 430] on span "27359838668" at bounding box center [593, 437] width 83 height 15
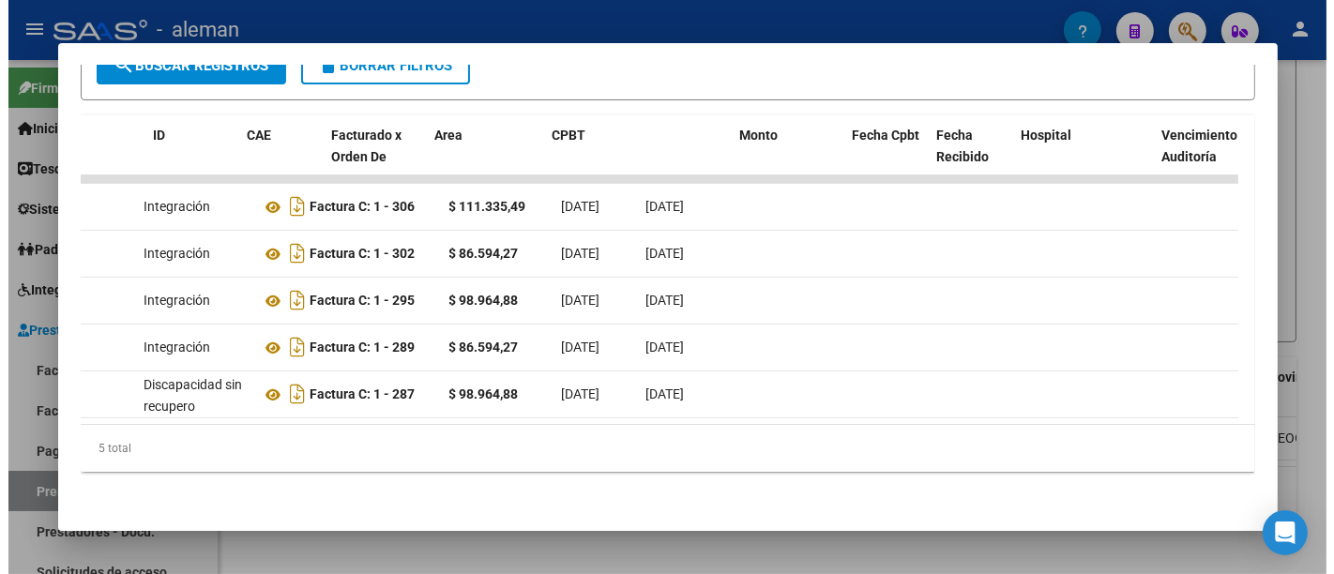
scroll to position [0, 0]
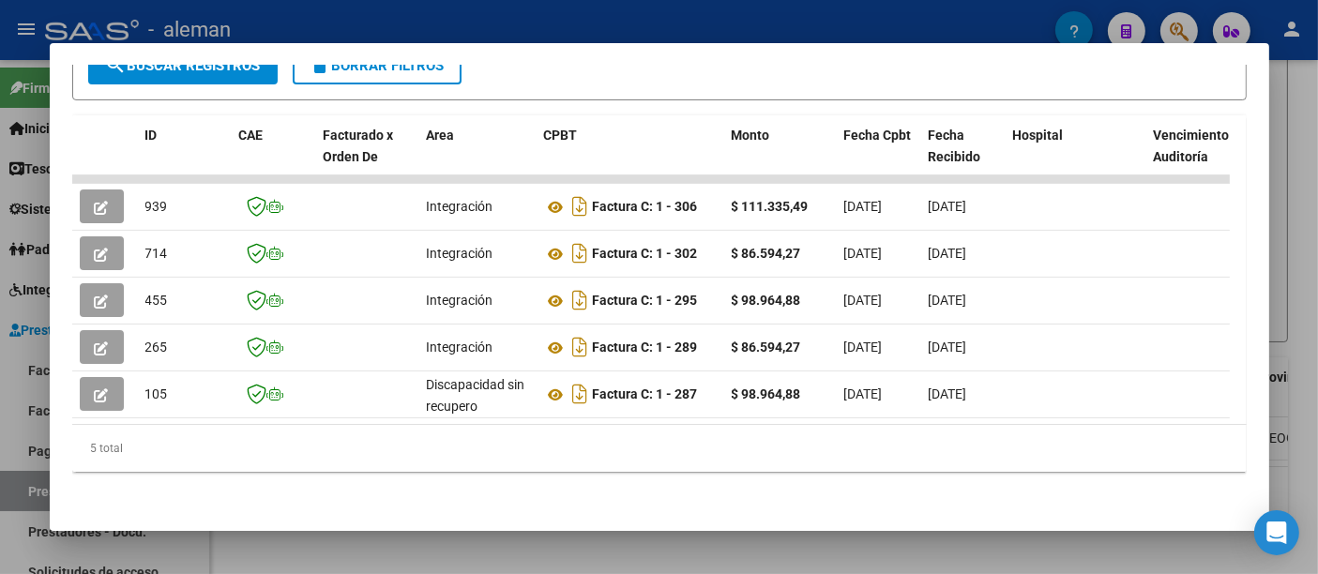
click at [1288, 314] on div at bounding box center [659, 287] width 1318 height 574
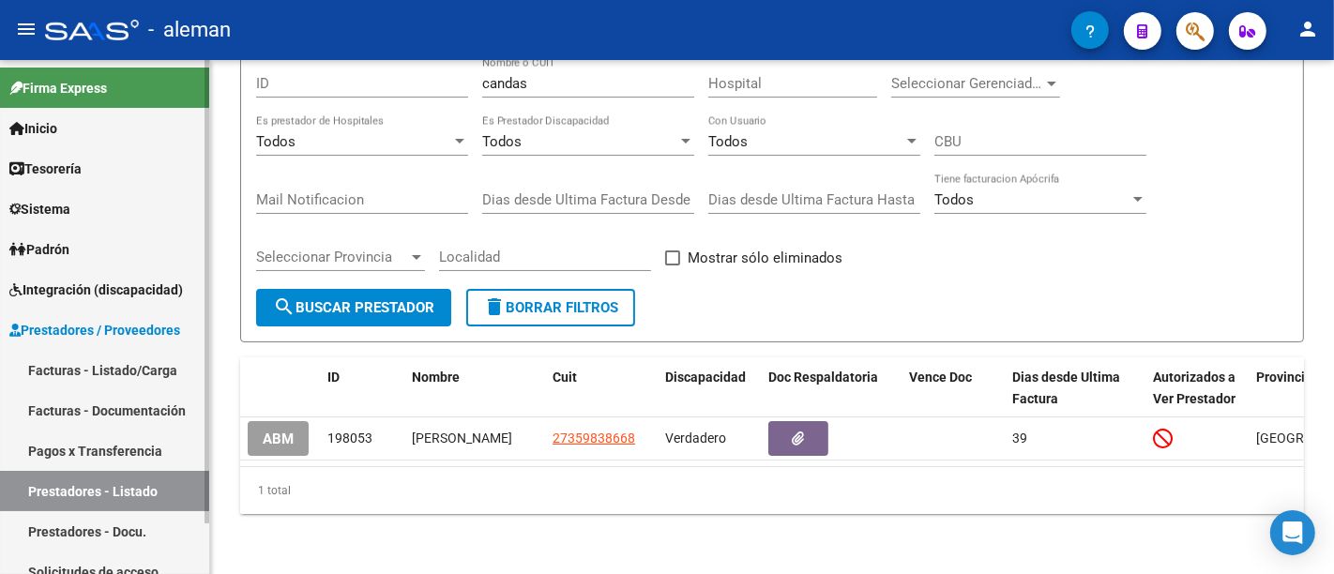
drag, startPoint x: 113, startPoint y: 406, endPoint x: 120, endPoint y: 434, distance: 29.1
click at [113, 406] on link "Facturas - Documentación" at bounding box center [104, 410] width 209 height 40
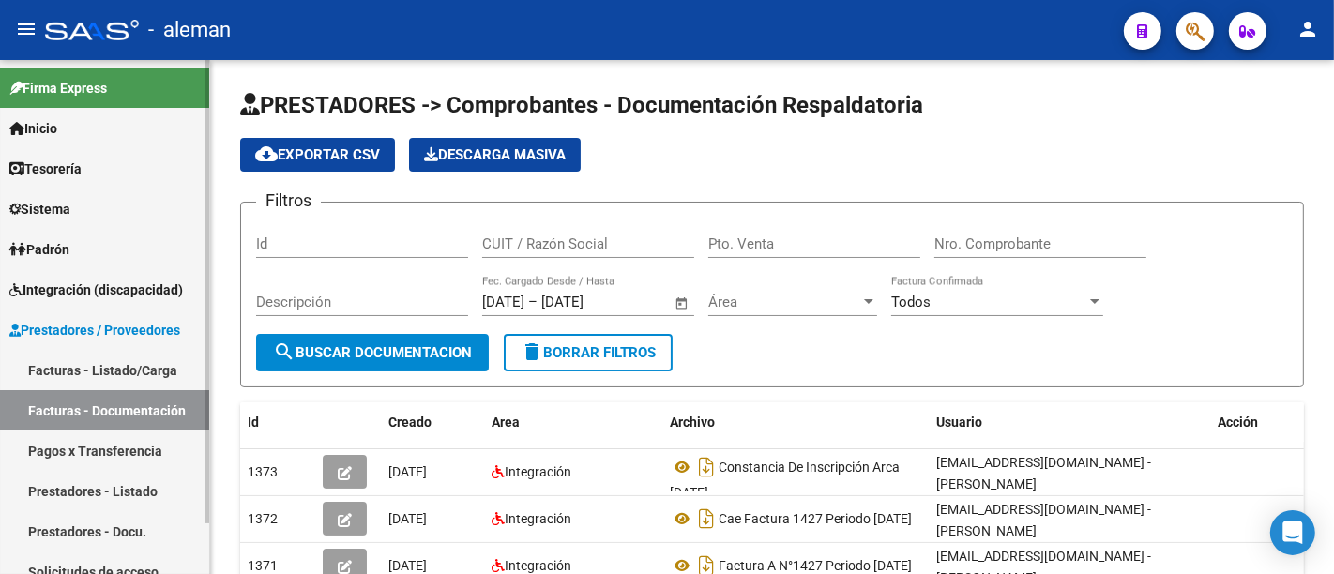
click at [123, 491] on link "Prestadores - Listado" at bounding box center [104, 491] width 209 height 40
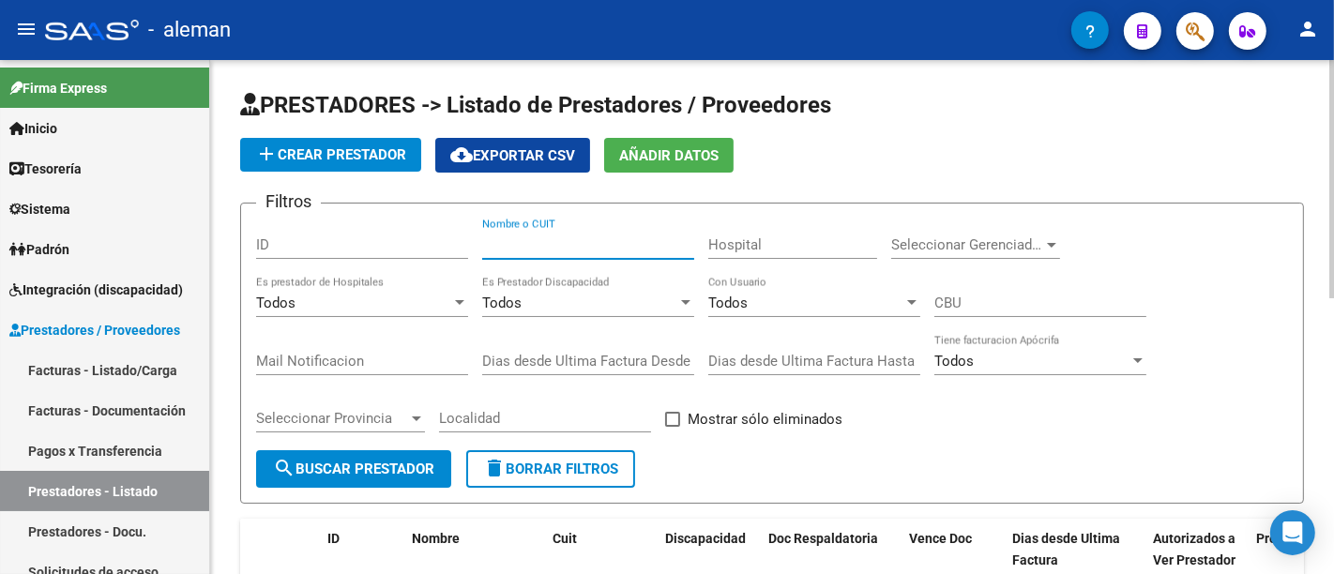
click at [604, 242] on input "Nombre o CUIT" at bounding box center [588, 244] width 212 height 17
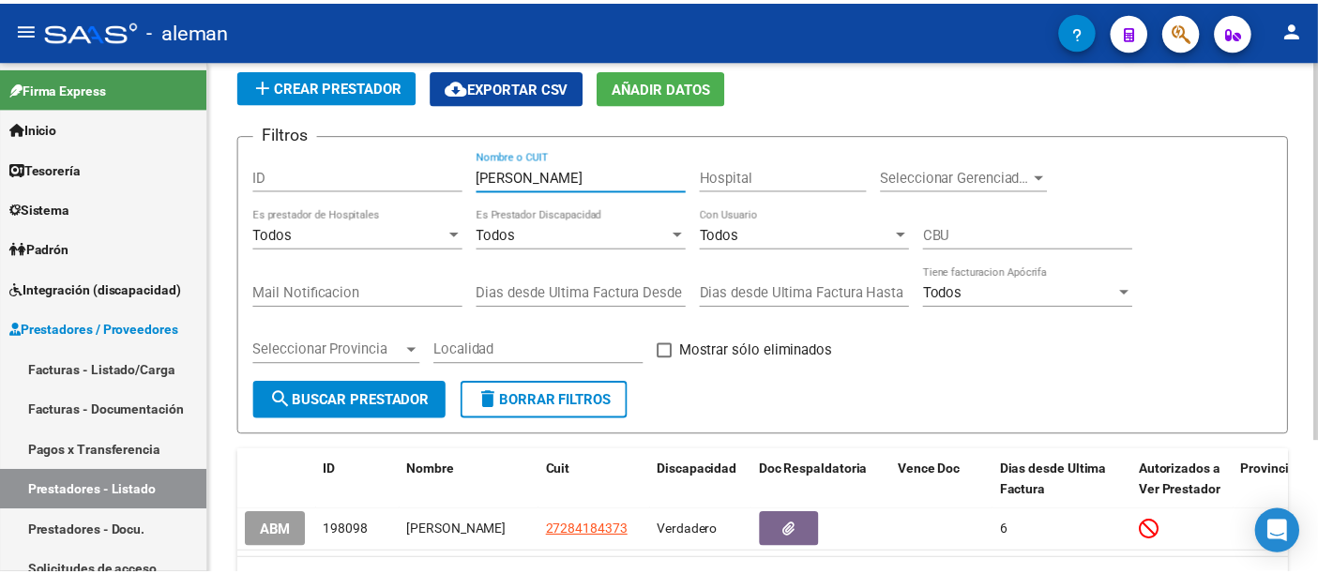
scroll to position [179, 0]
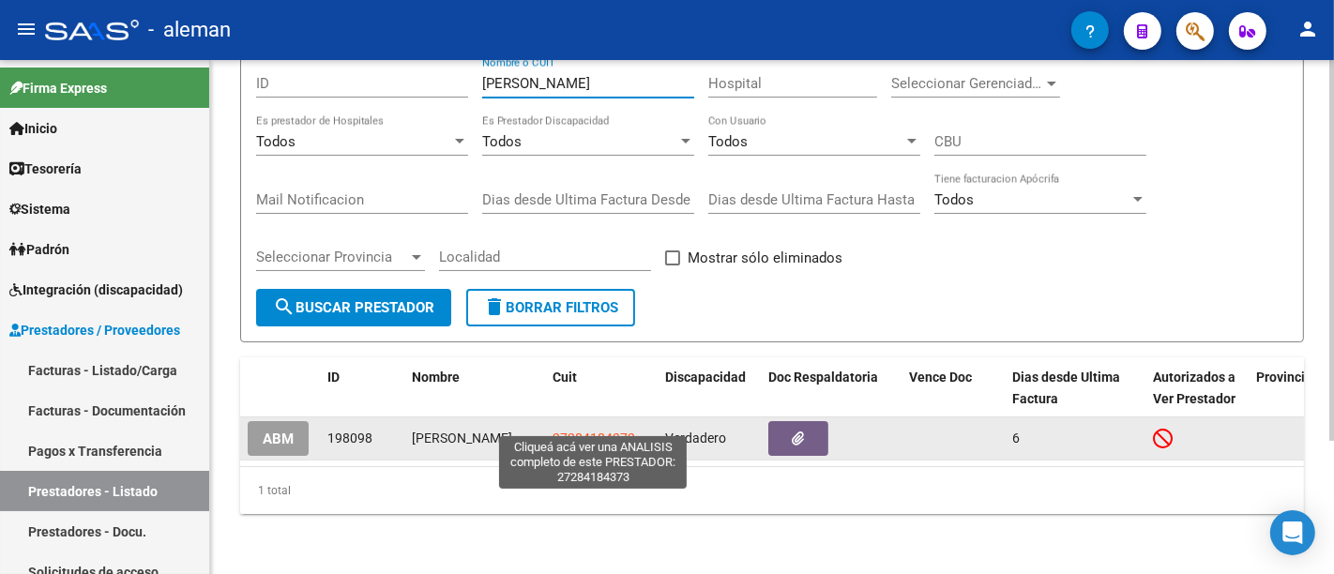
type input "marino"
click at [562, 430] on span "27284184373" at bounding box center [593, 437] width 83 height 15
type textarea "27284184373"
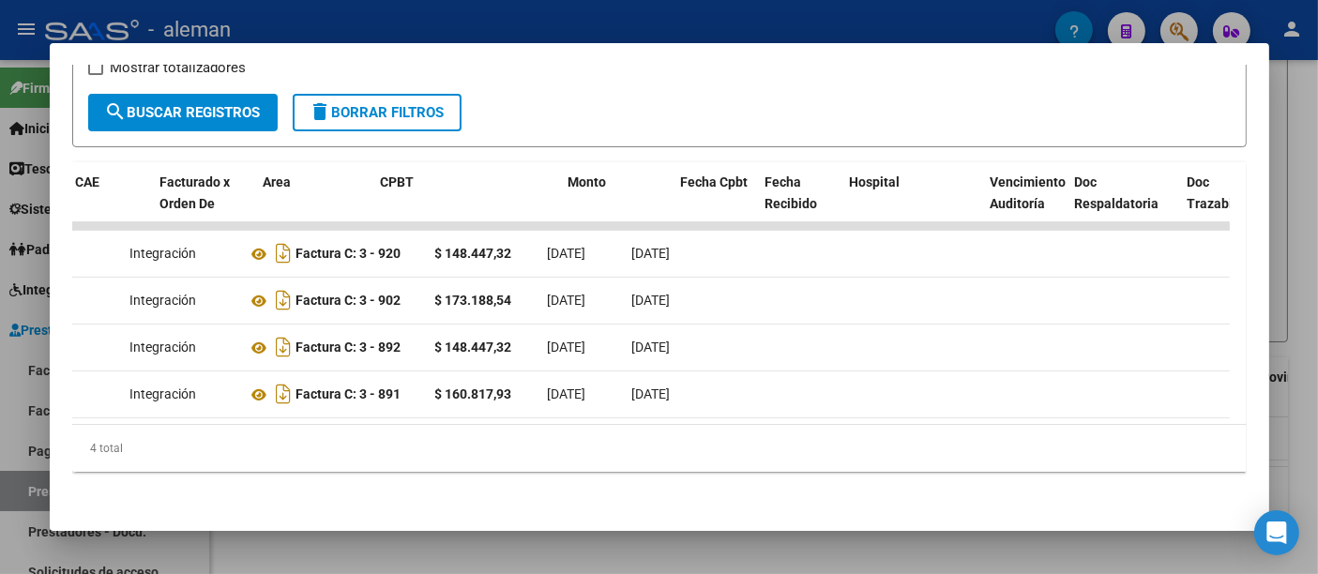
scroll to position [0, 0]
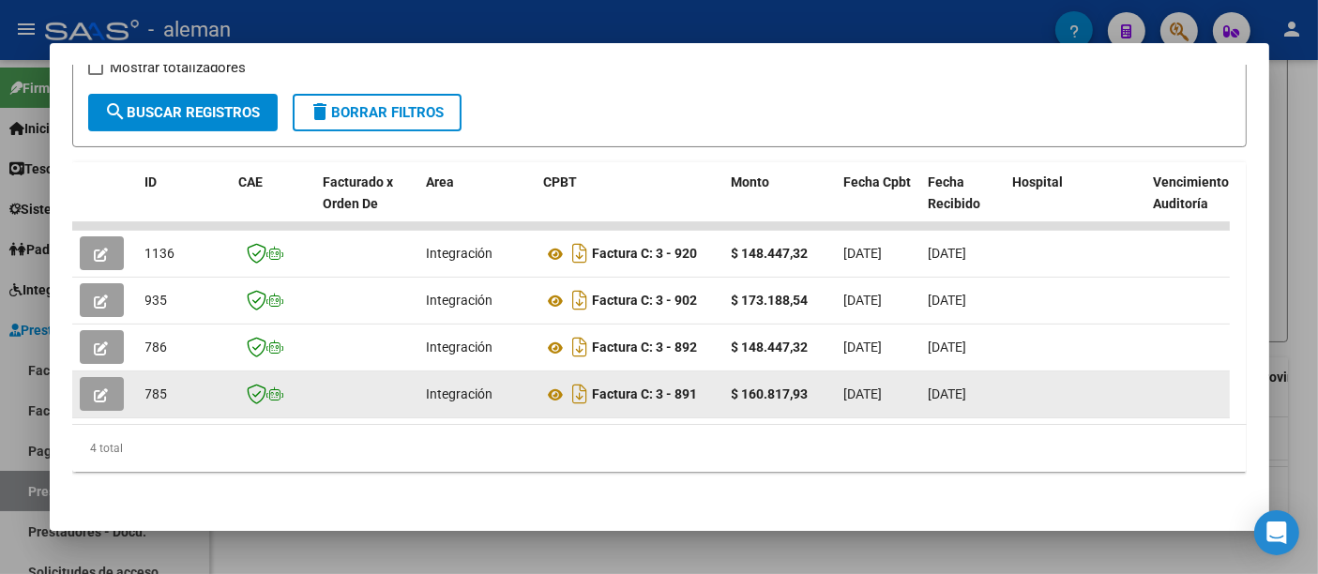
drag, startPoint x: 704, startPoint y: 384, endPoint x: 595, endPoint y: 389, distance: 109.8
click at [595, 389] on div "Factura C: 3 - 891" at bounding box center [630, 394] width 173 height 30
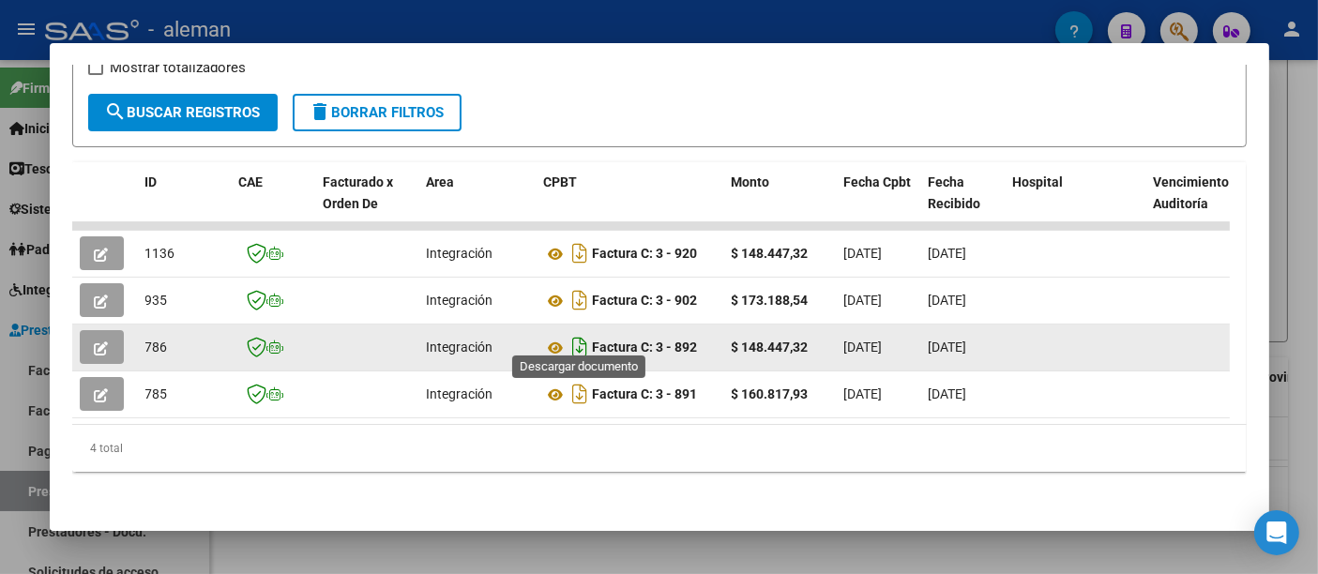
drag, startPoint x: 715, startPoint y: 331, endPoint x: 586, endPoint y: 326, distance: 128.6
click at [586, 332] on div "Factura C: 3 - 892" at bounding box center [630, 347] width 173 height 30
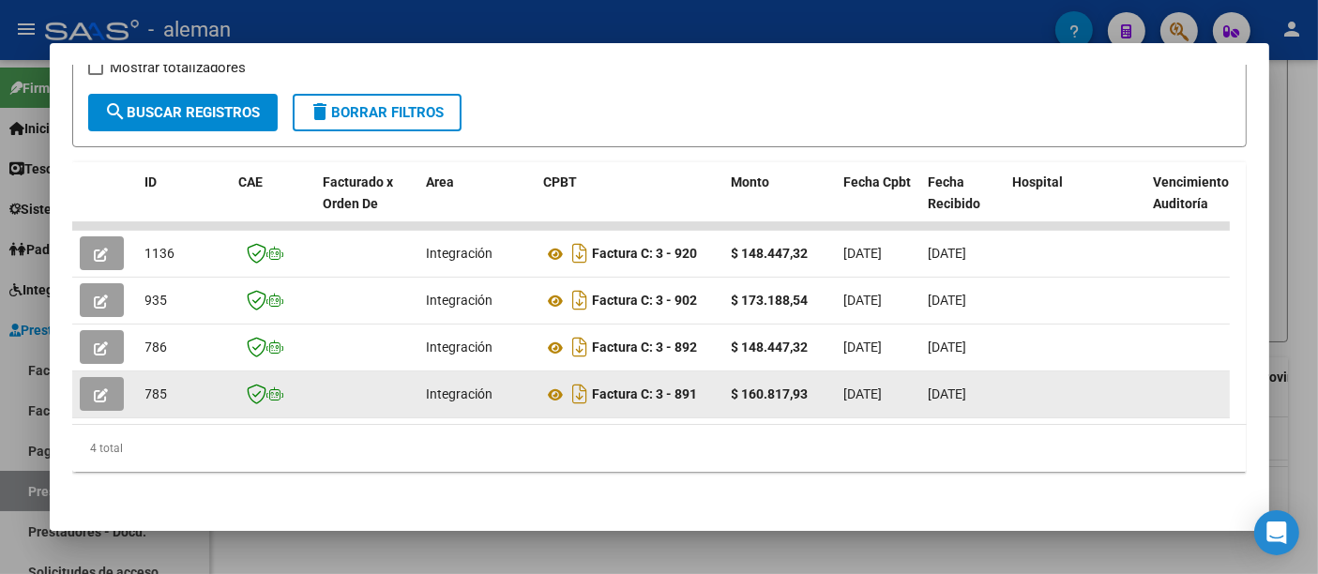
copy div "Factura C: 3 - 892"
drag, startPoint x: 708, startPoint y: 377, endPoint x: 595, endPoint y: 383, distance: 113.6
click at [595, 383] on div "Factura C: 3 - 891" at bounding box center [630, 394] width 173 height 30
copy strong "Factura C: 3 - 891"
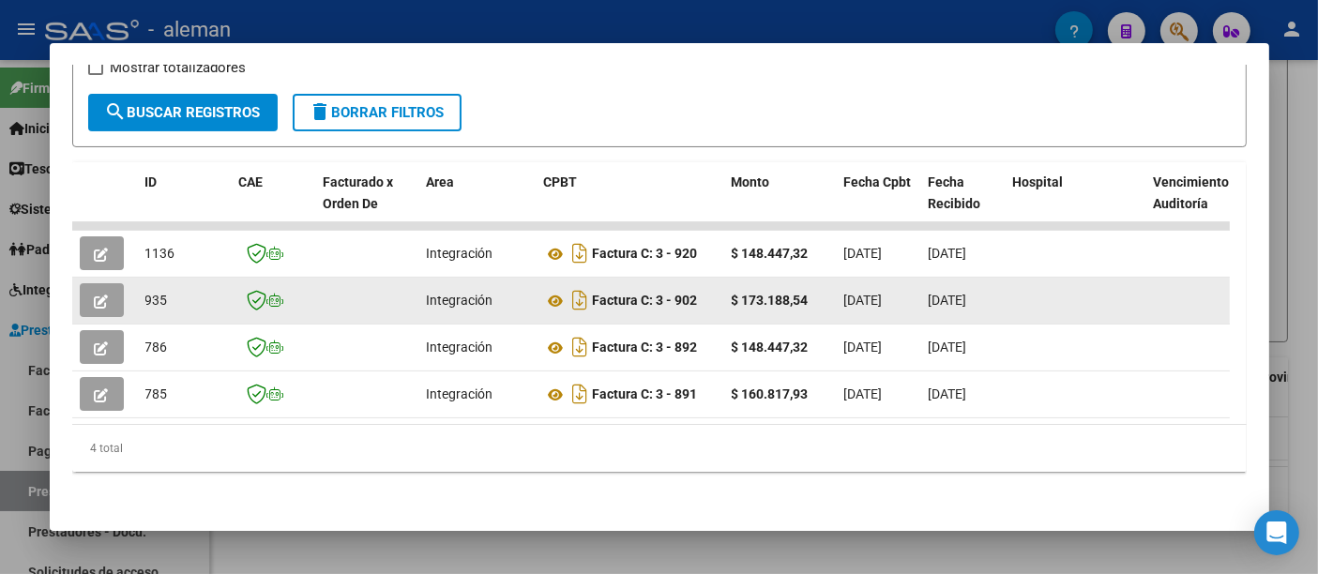
drag, startPoint x: 640, startPoint y: 293, endPoint x: 595, endPoint y: 294, distance: 45.1
click at [595, 294] on div "Factura C: 3 - 902" at bounding box center [630, 300] width 173 height 30
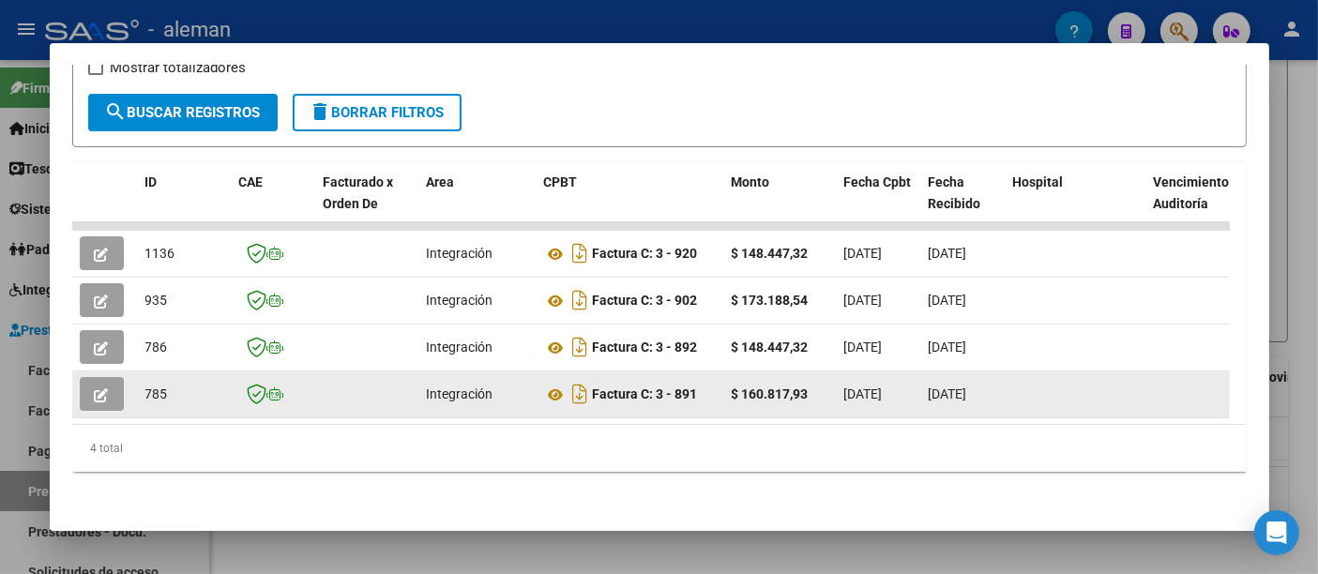
copy strong "Factura C: 3 - 902"
